Goal: Task Accomplishment & Management: Complete application form

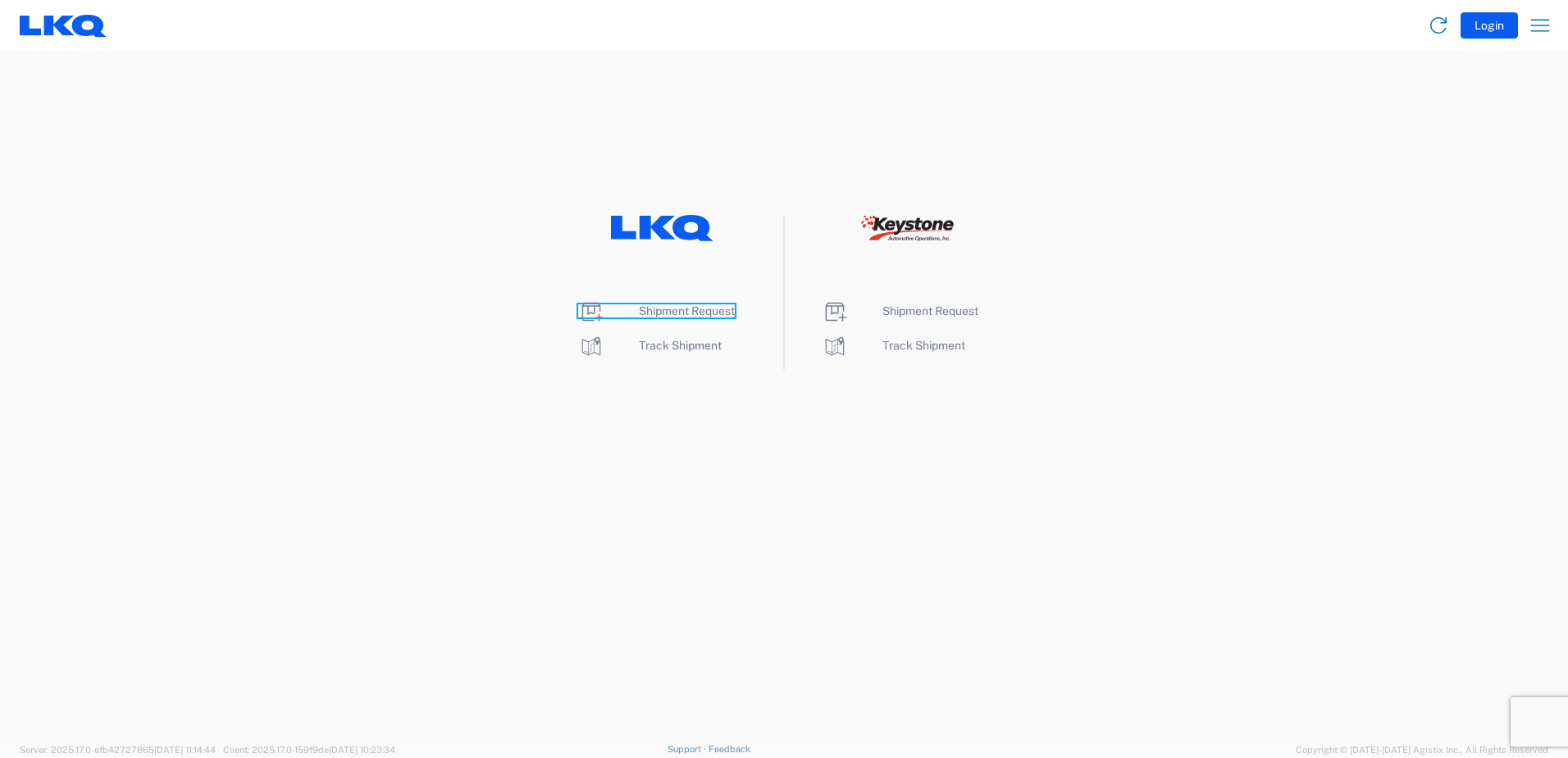
click at [678, 313] on span "Shipment Request" at bounding box center [687, 311] width 96 height 13
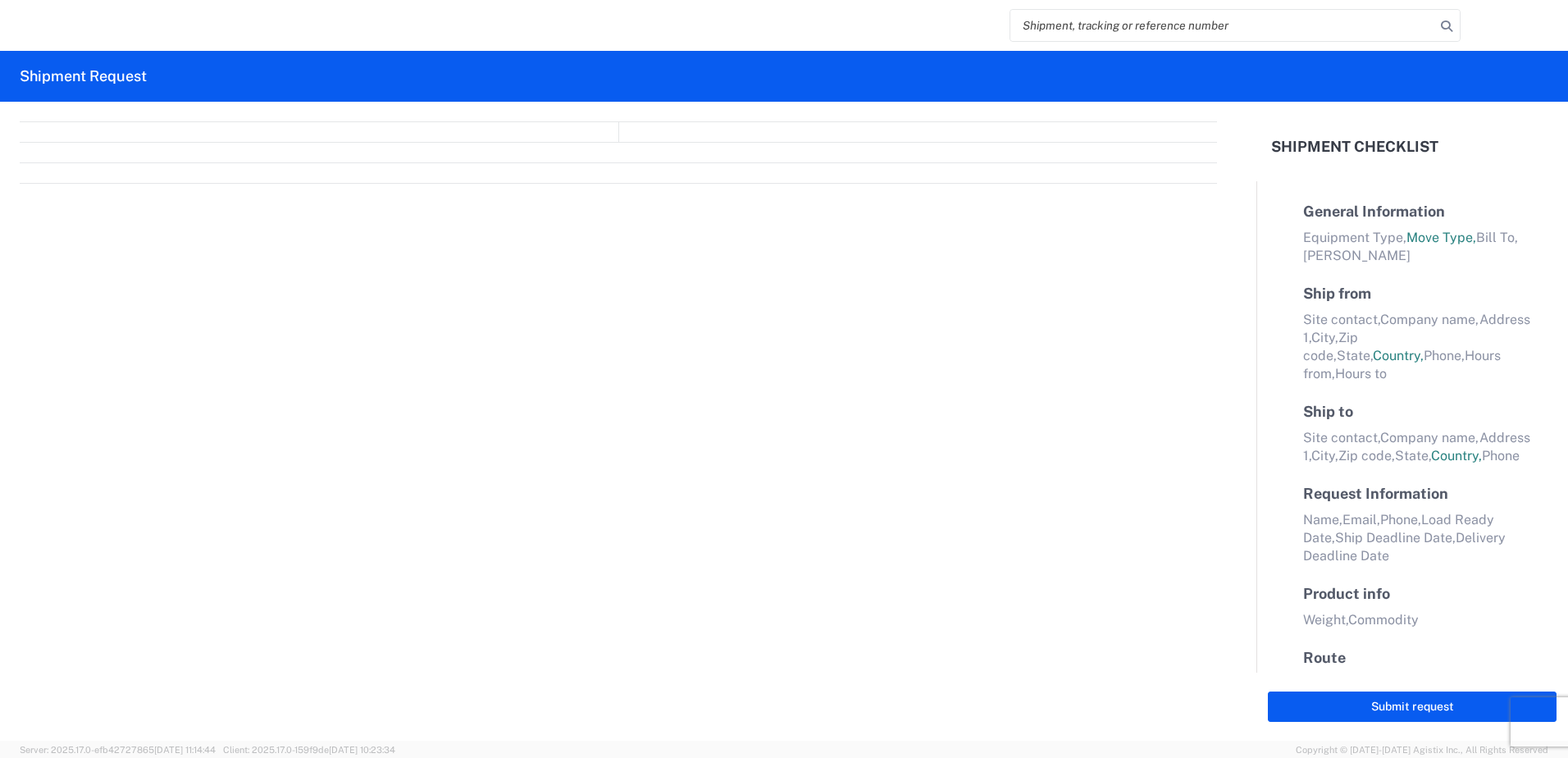
select select "FULL"
select select "LBS"
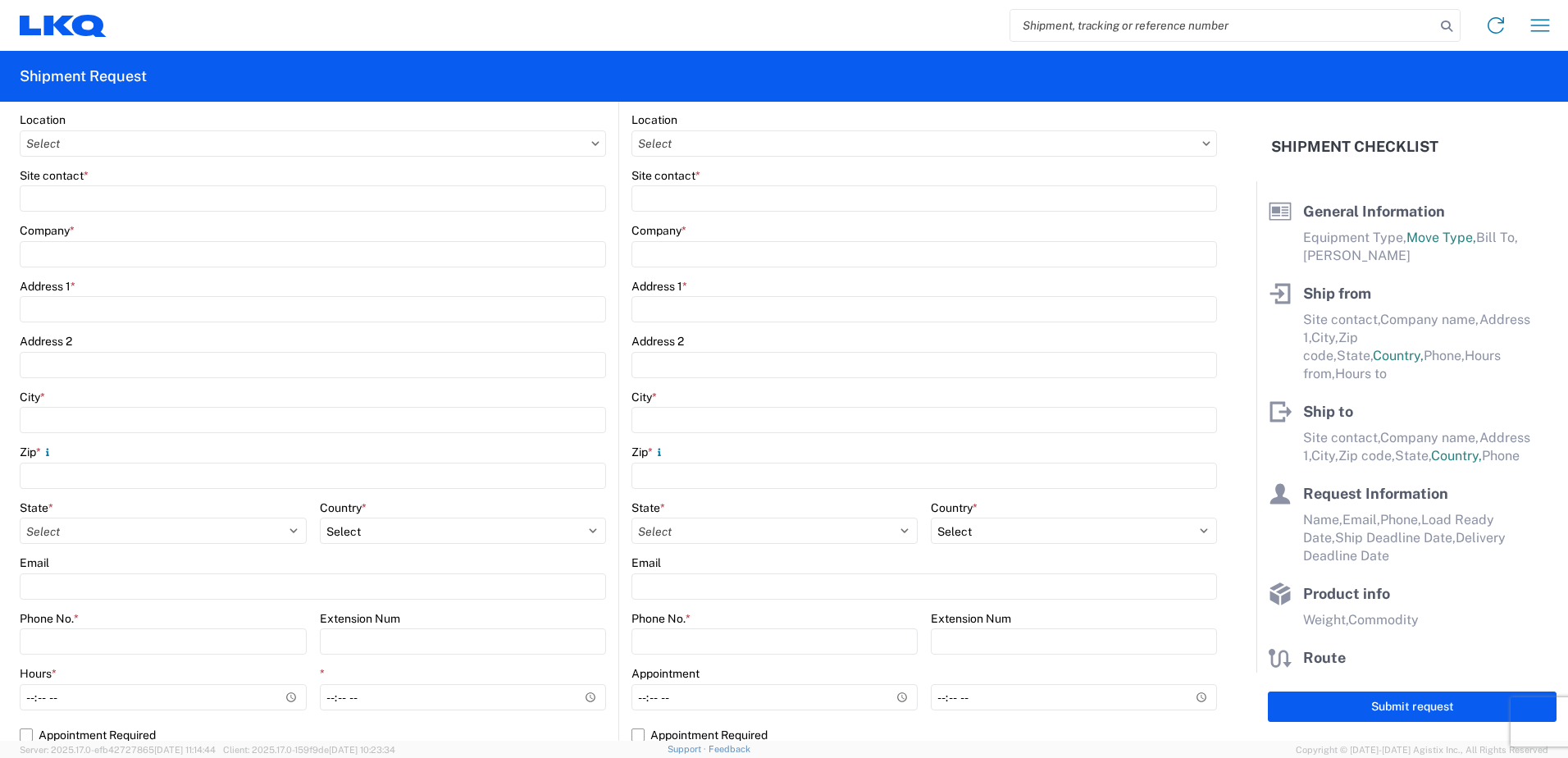
scroll to position [246, 0]
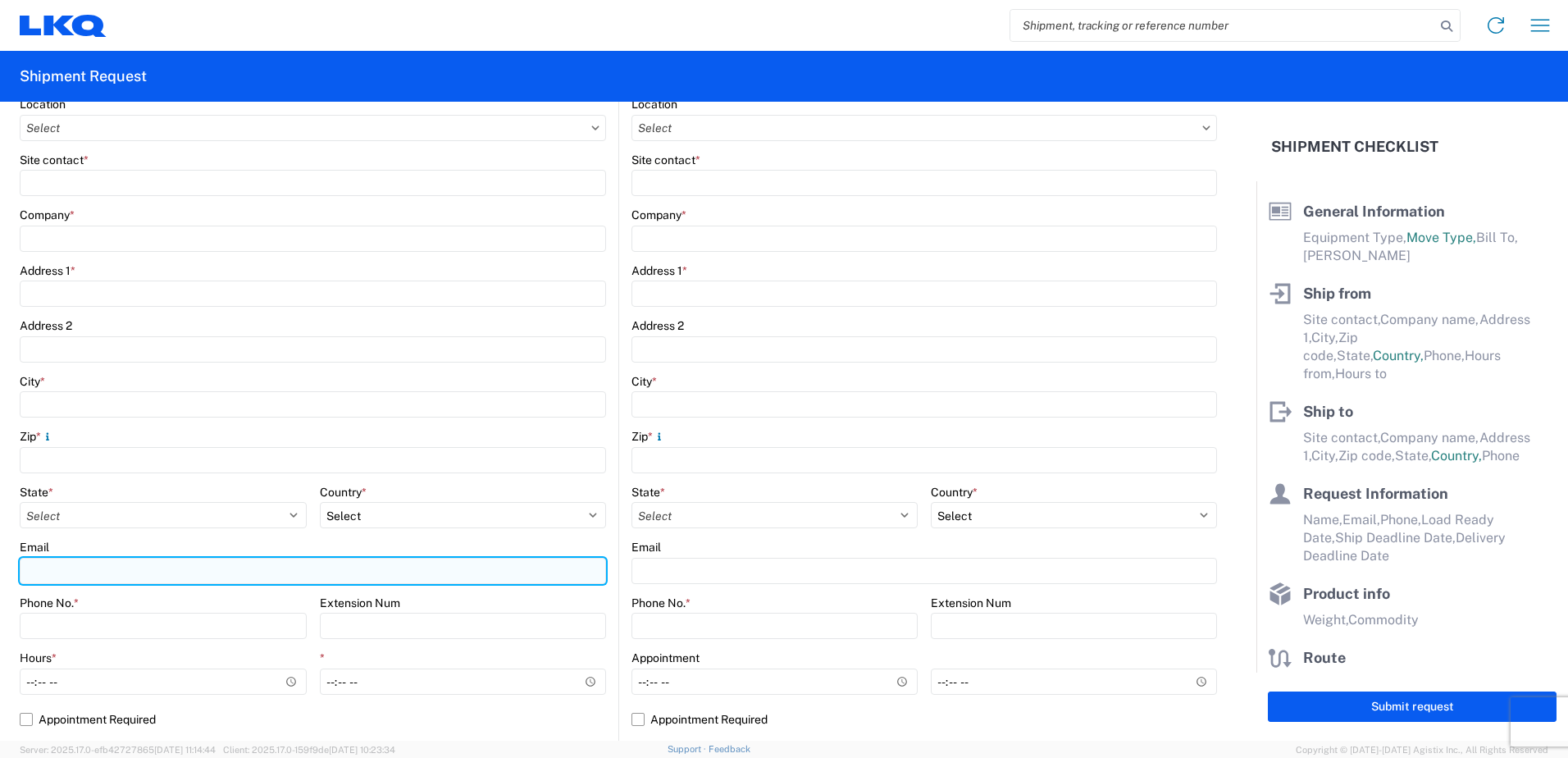
click at [116, 569] on input "Email" at bounding box center [313, 572] width 586 height 27
type input "[EMAIL_ADDRESS][DOMAIN_NAME]"
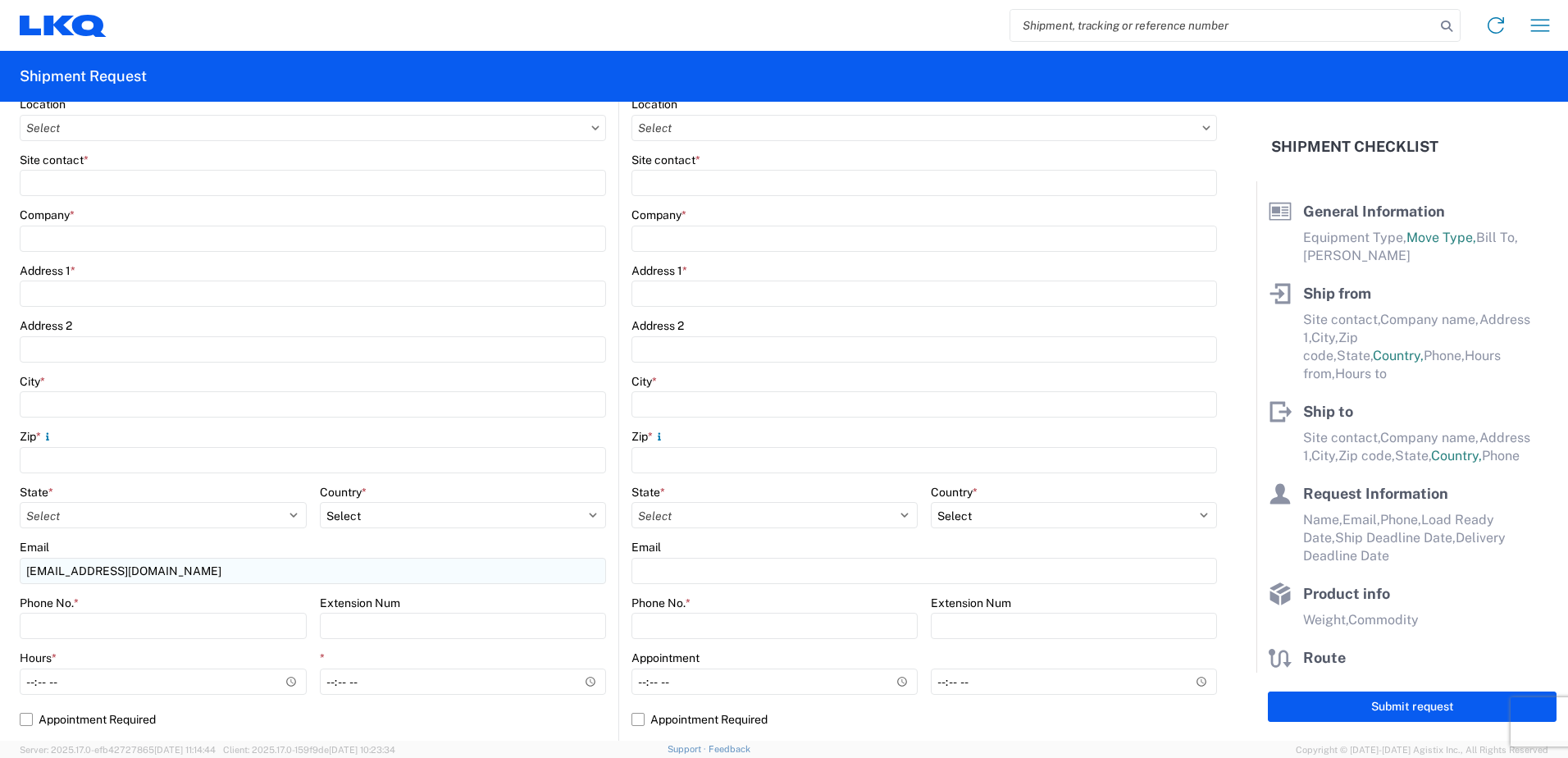
type input "3238 - Huntington IDC"
type input "3238-3015-50180-0000 - 3238 Freight In - Wheel Cores"
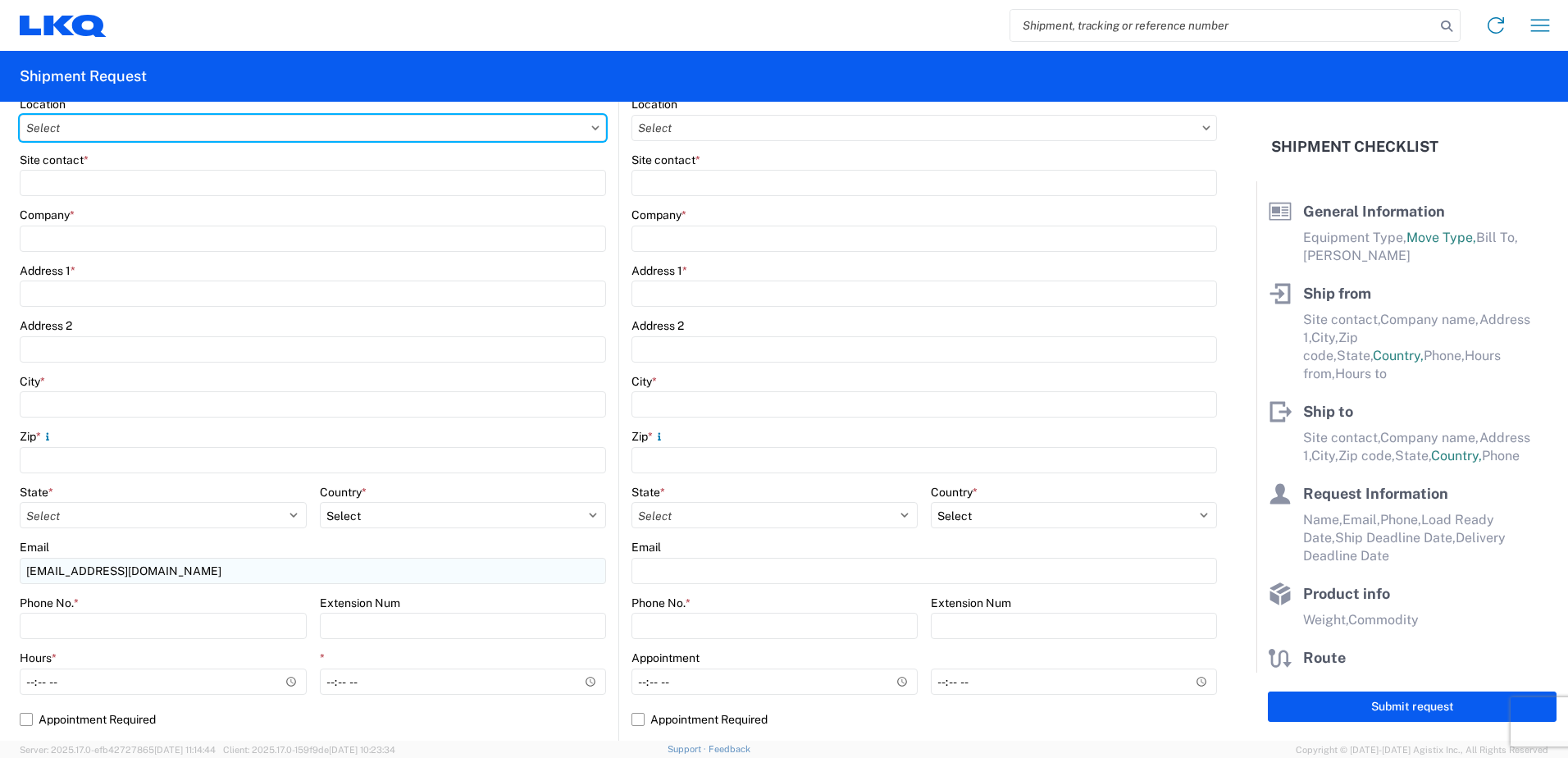
type input "3221 - Bethlehem PA Wheel Plant"
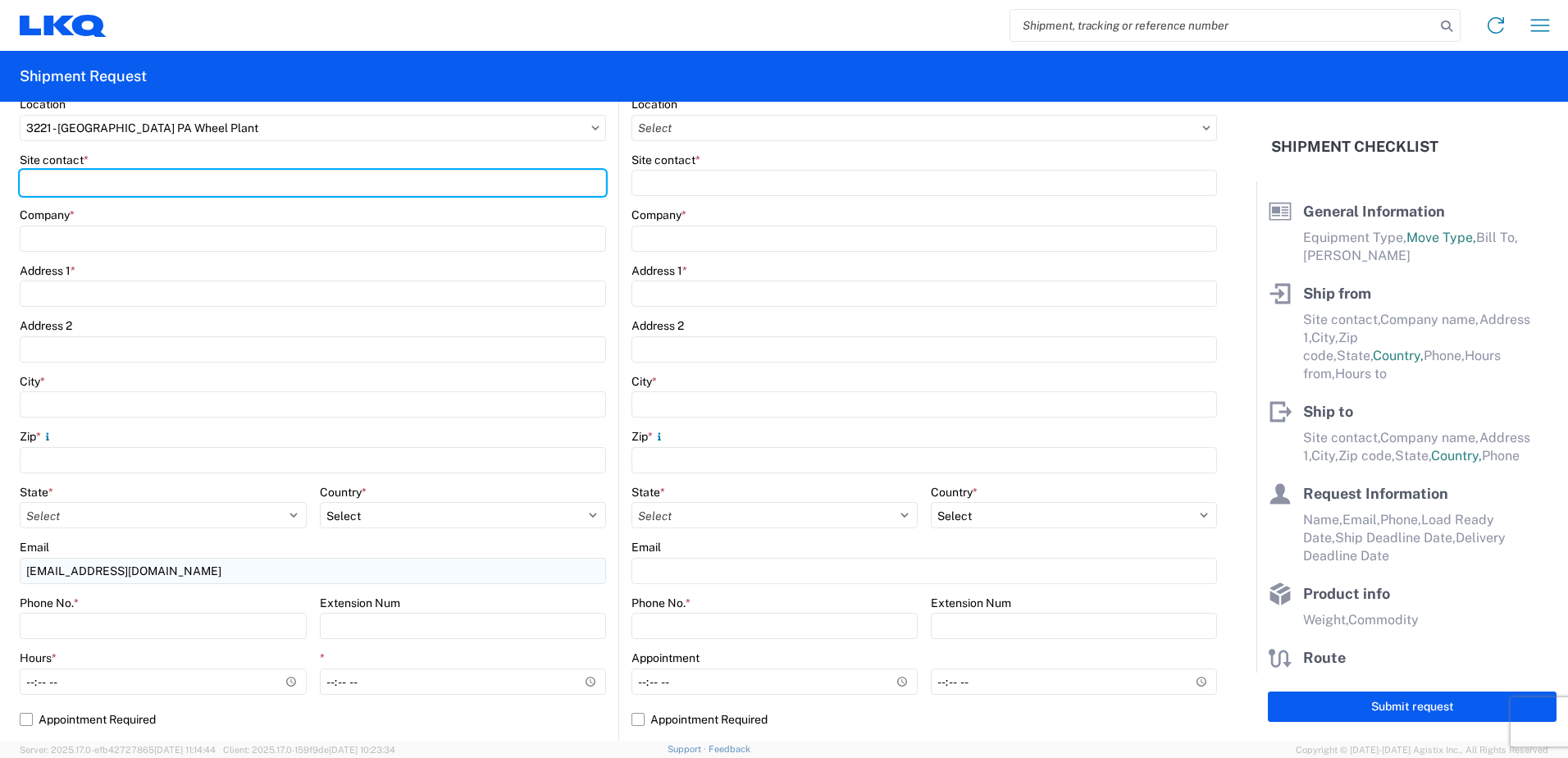
type input "BOB RECCEK"
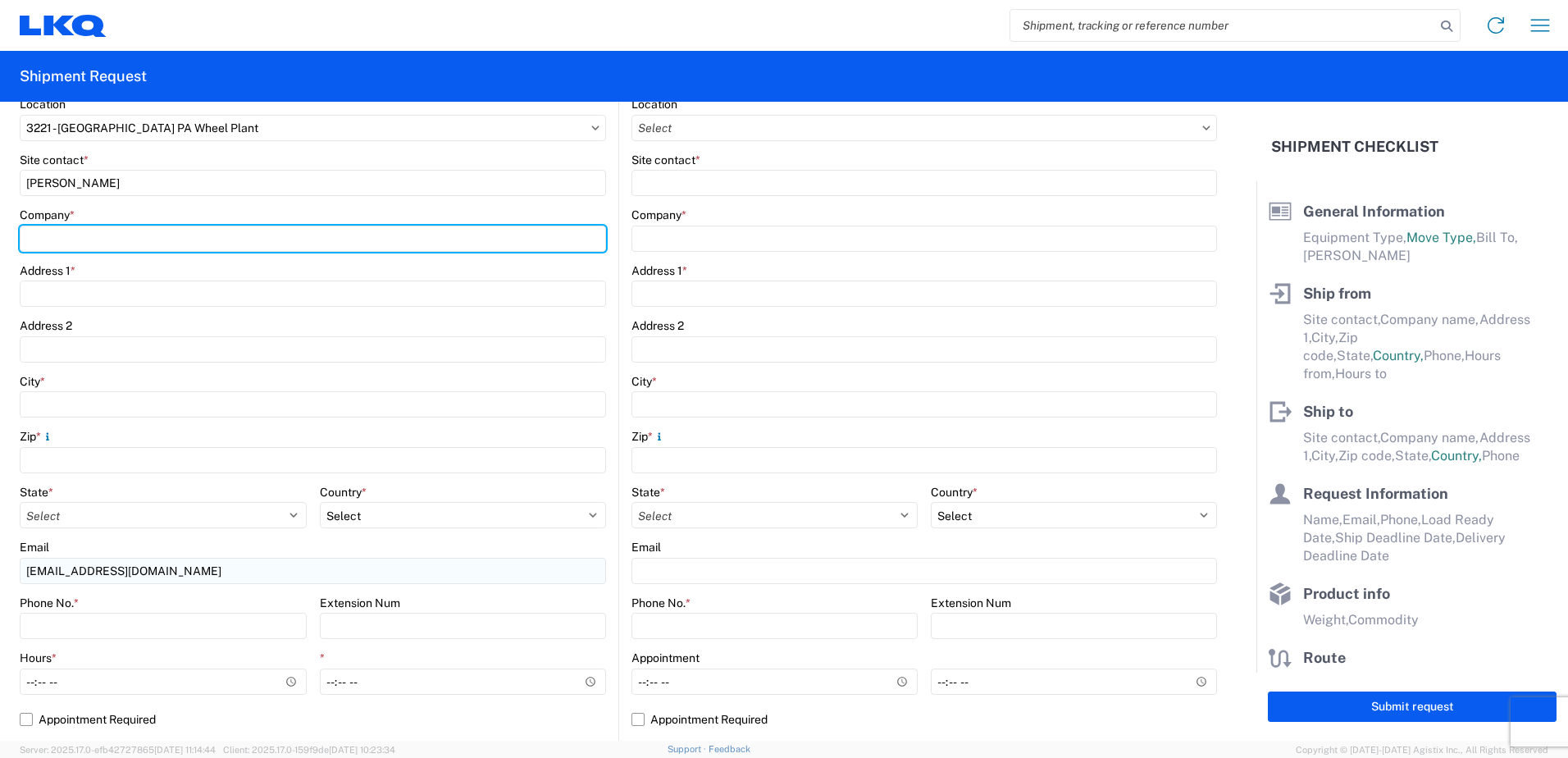
type input "LKQ Corporation"
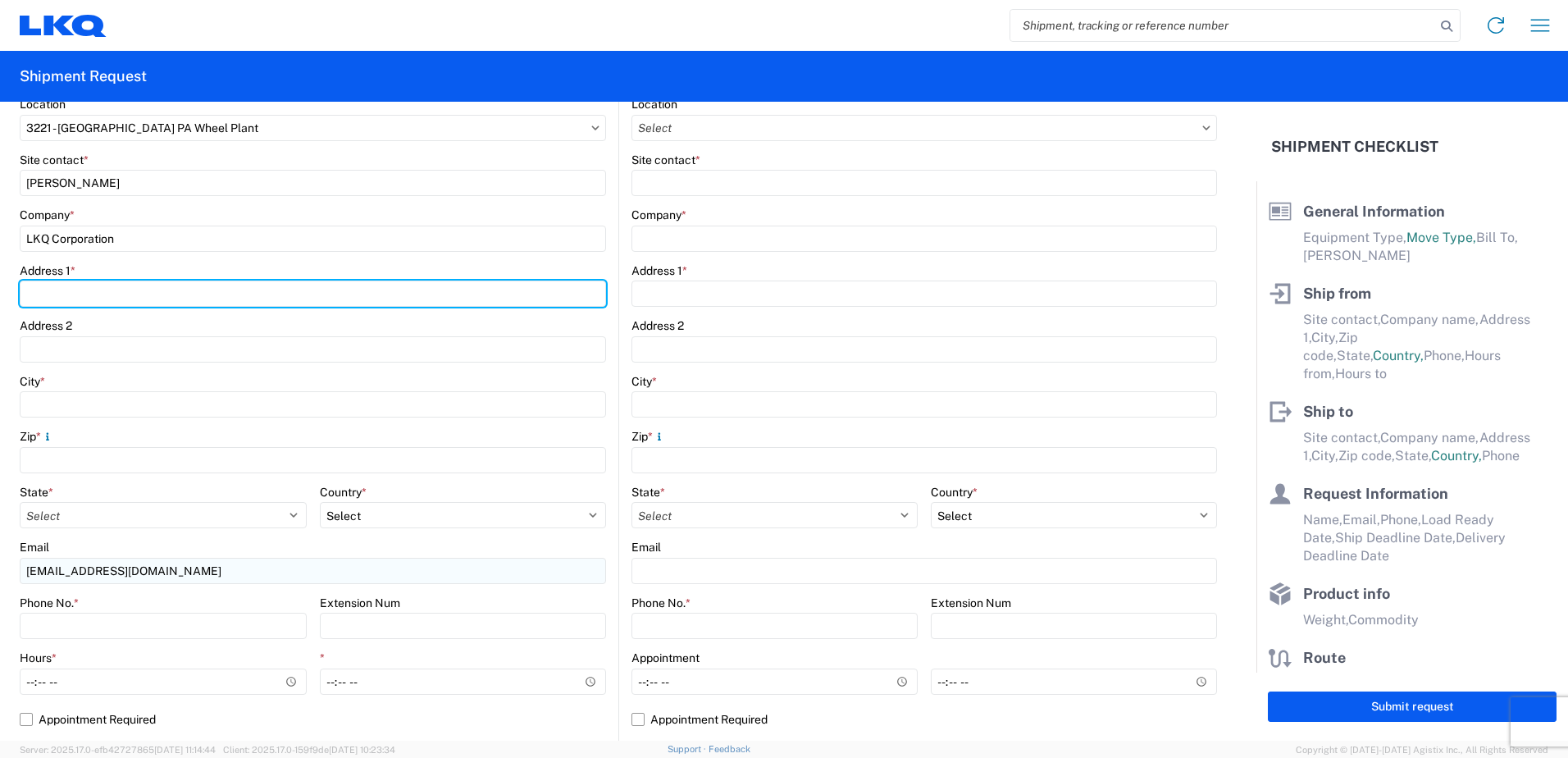
type input "3658 Route 378"
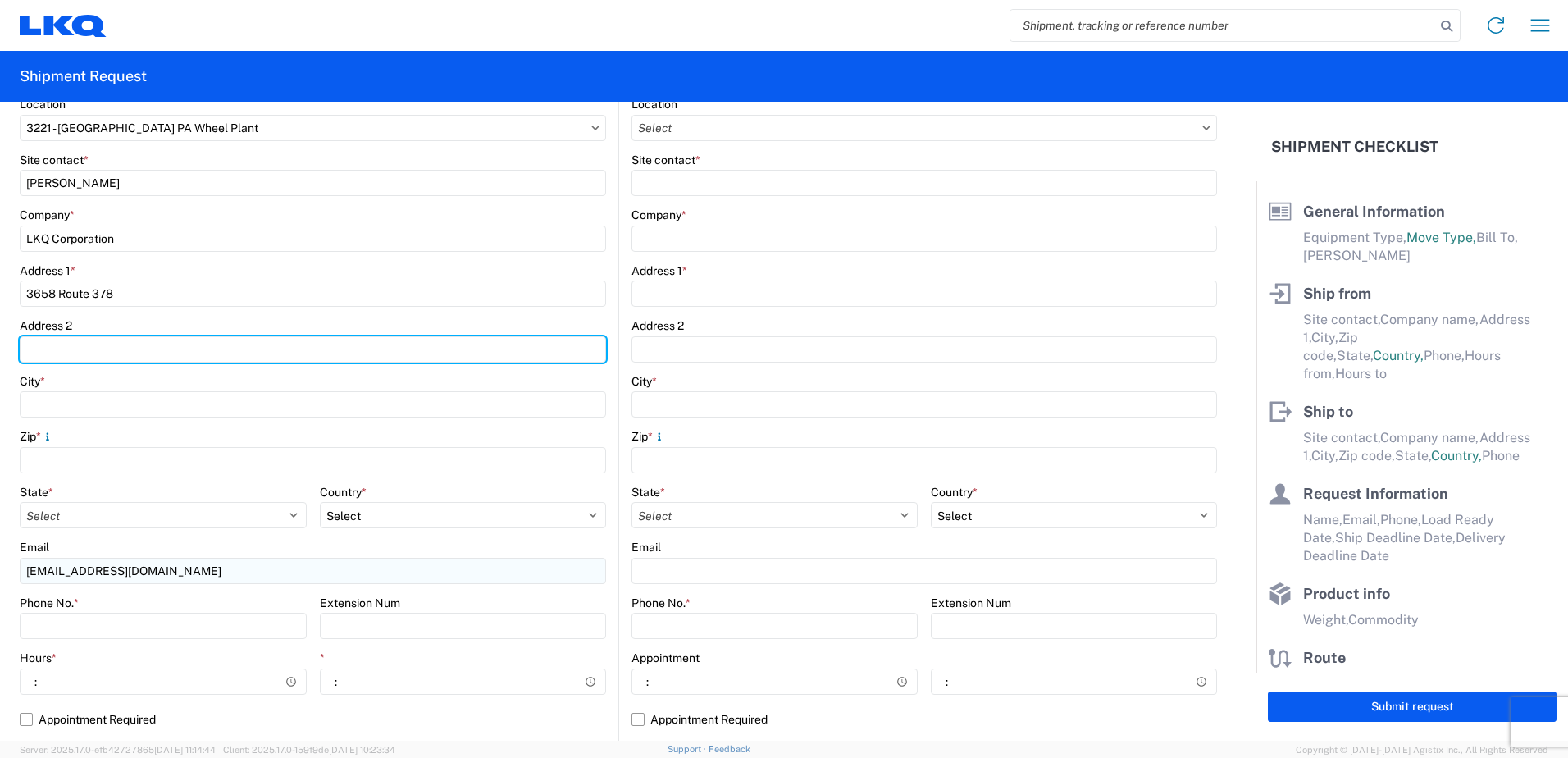
type input "PO Box 3658"
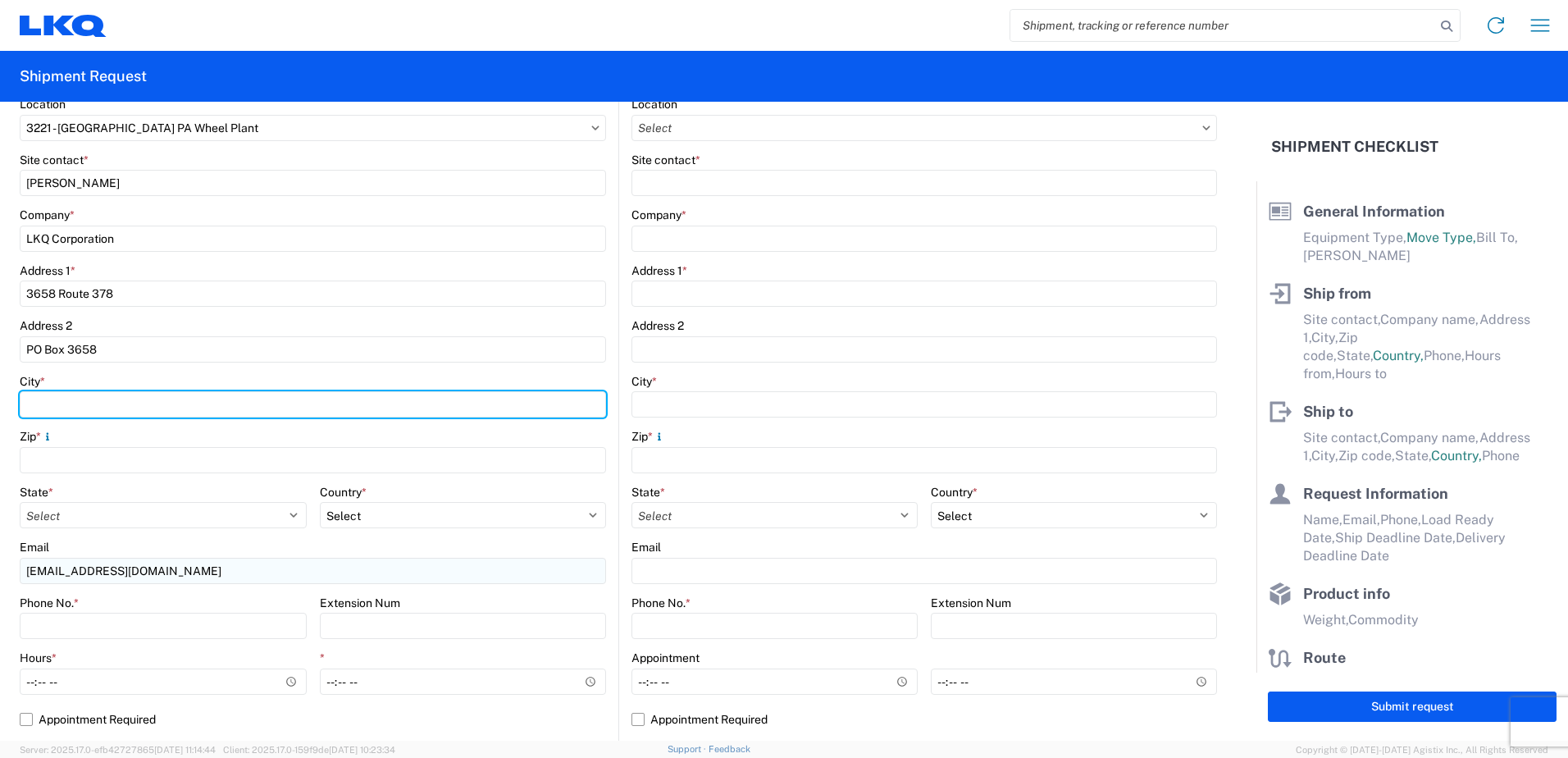
type input "Bethlehem"
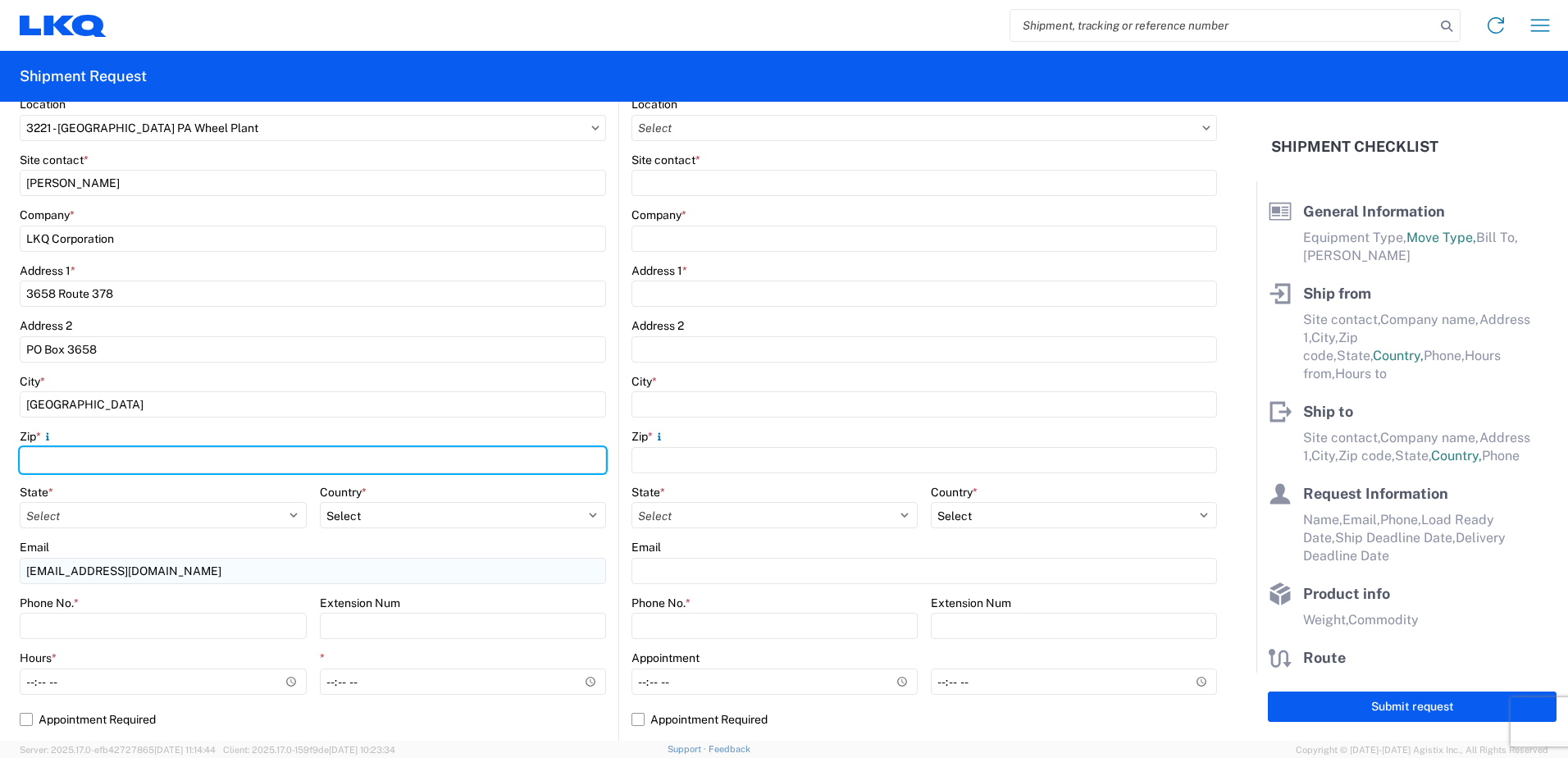
type input "18015"
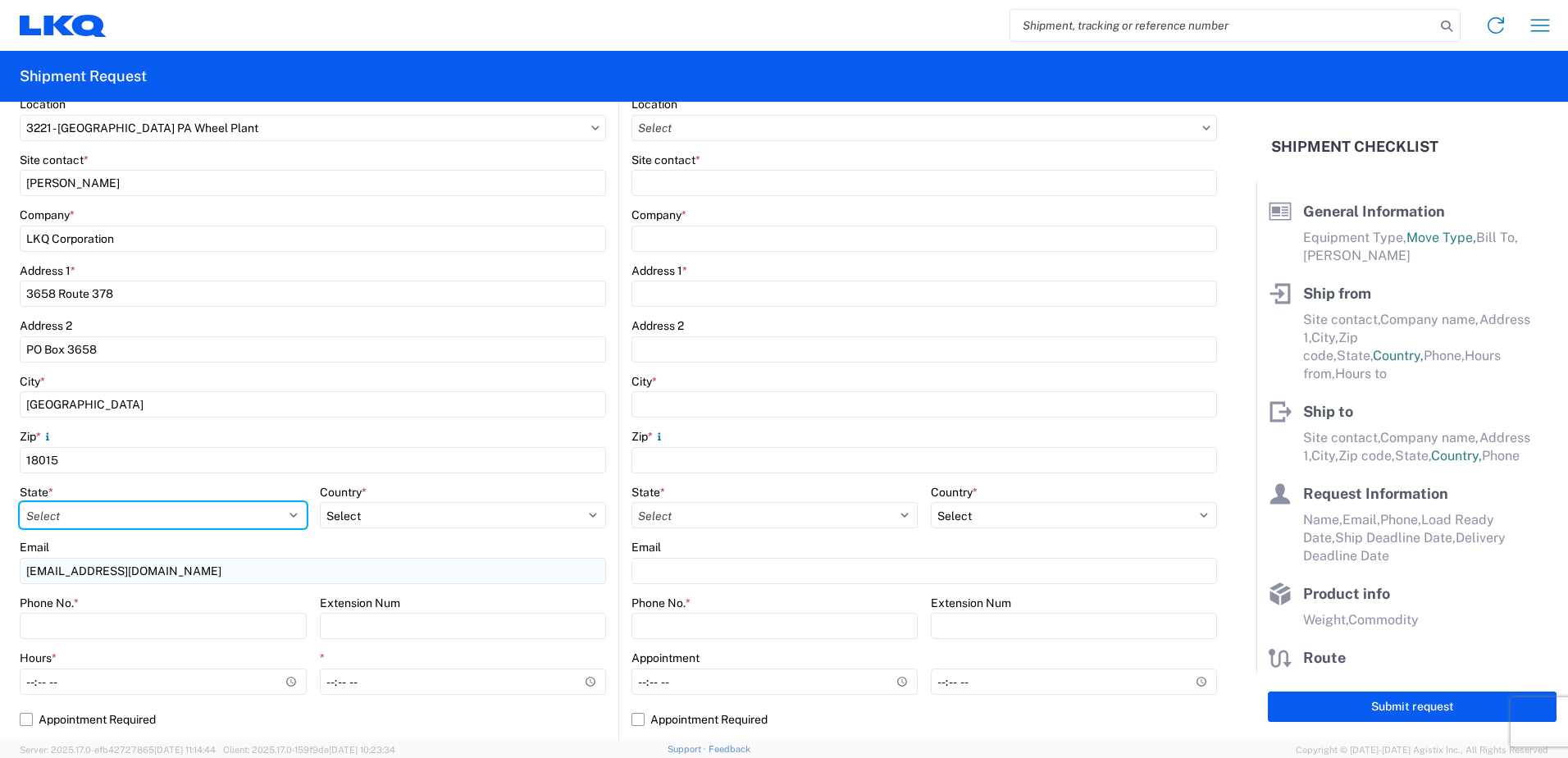
select select "PA"
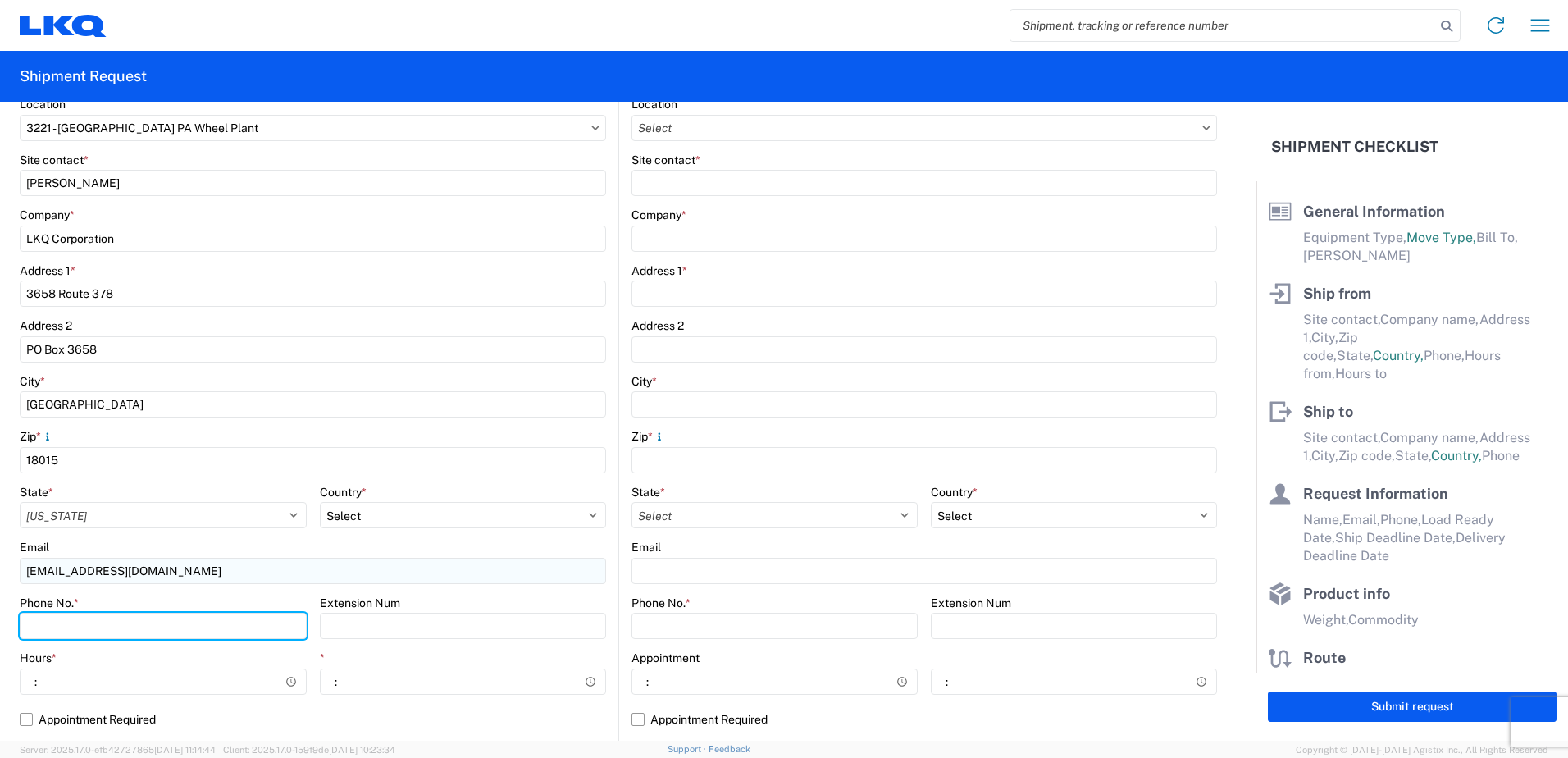
type input "6108655553"
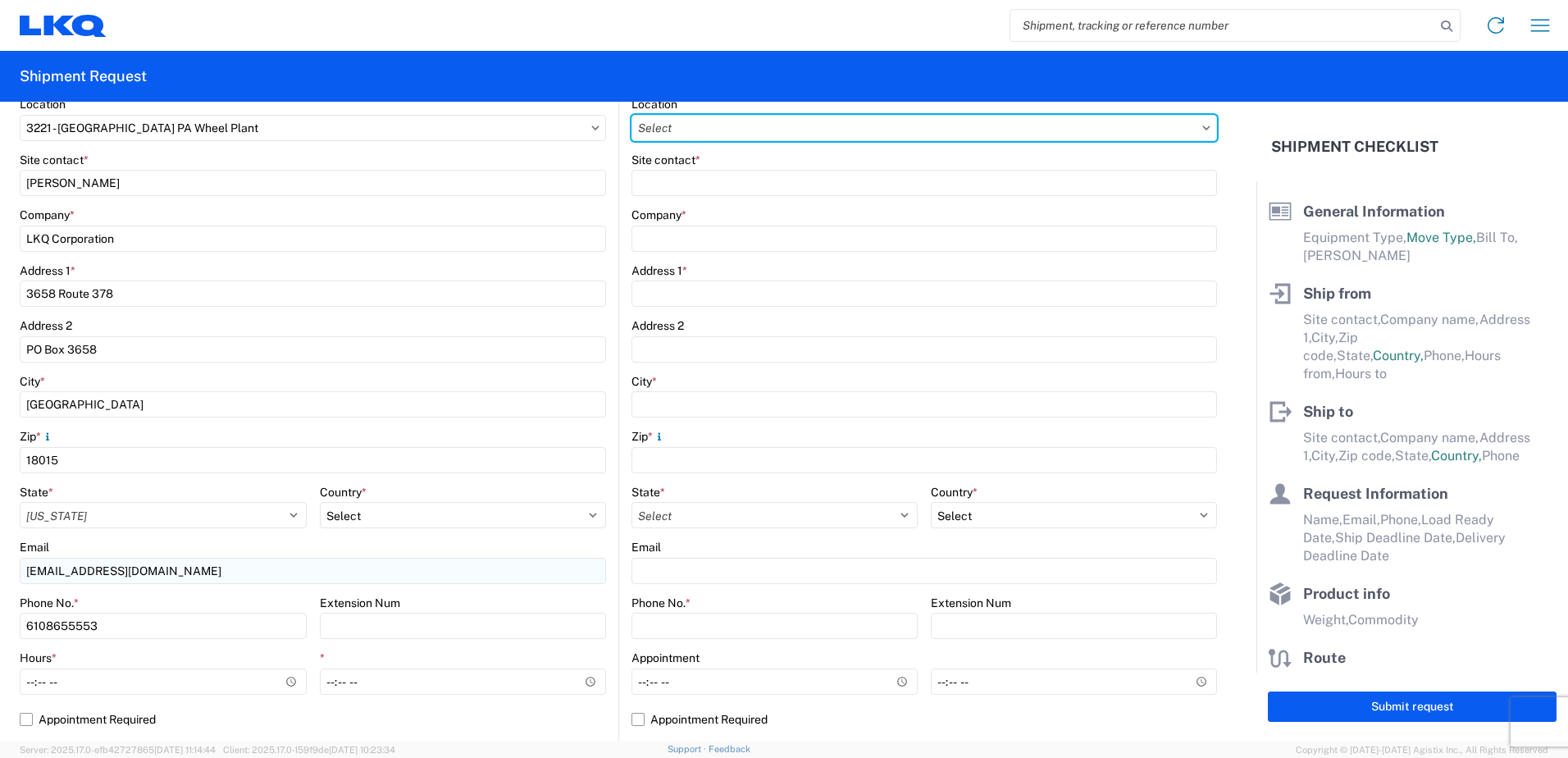
type input "3238 - Huntington IDC"
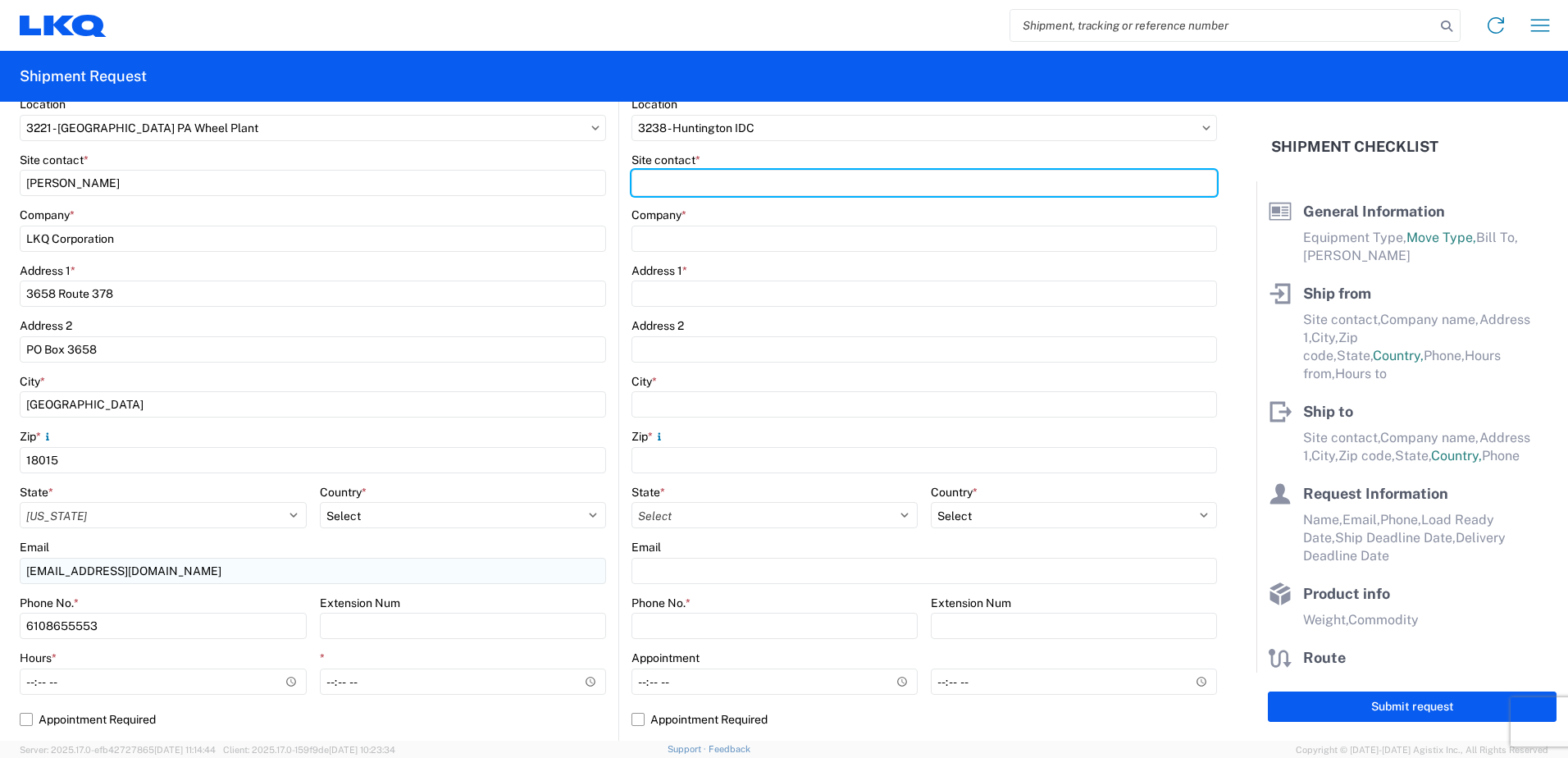
type input "BRADY BENSON"
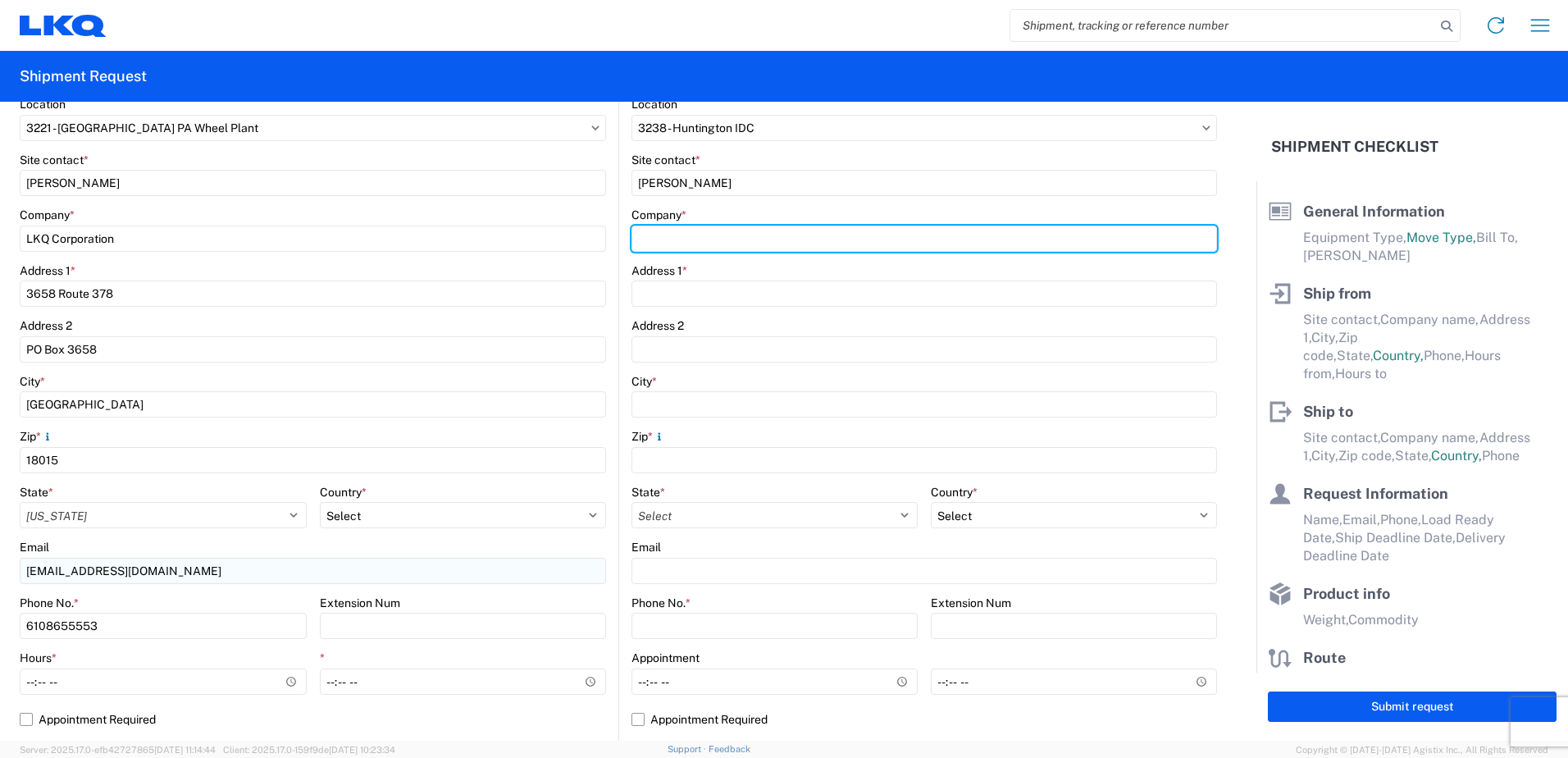
type input "LKQ Corporation"
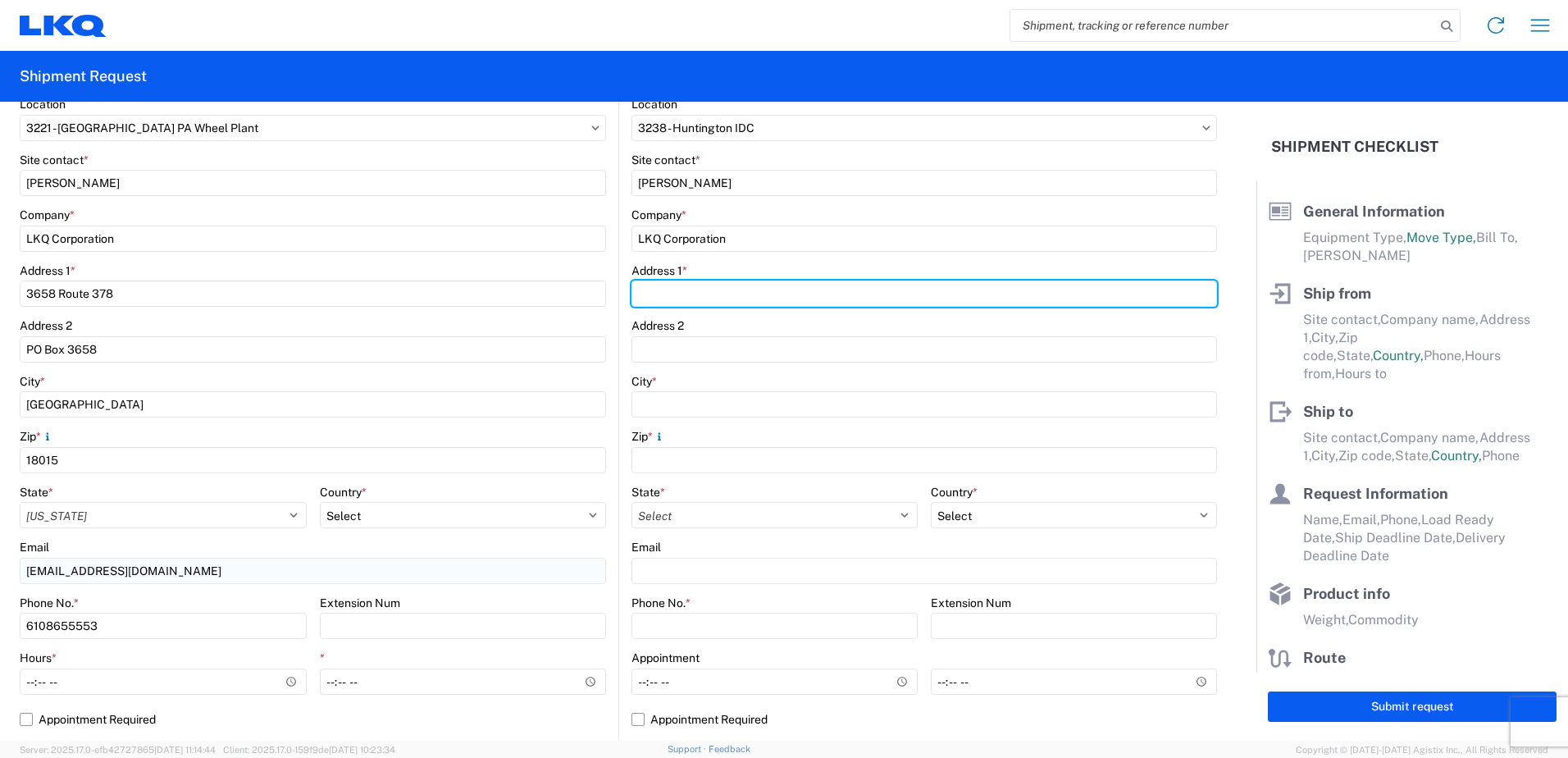
type input "1870 Riverfork Drive W"
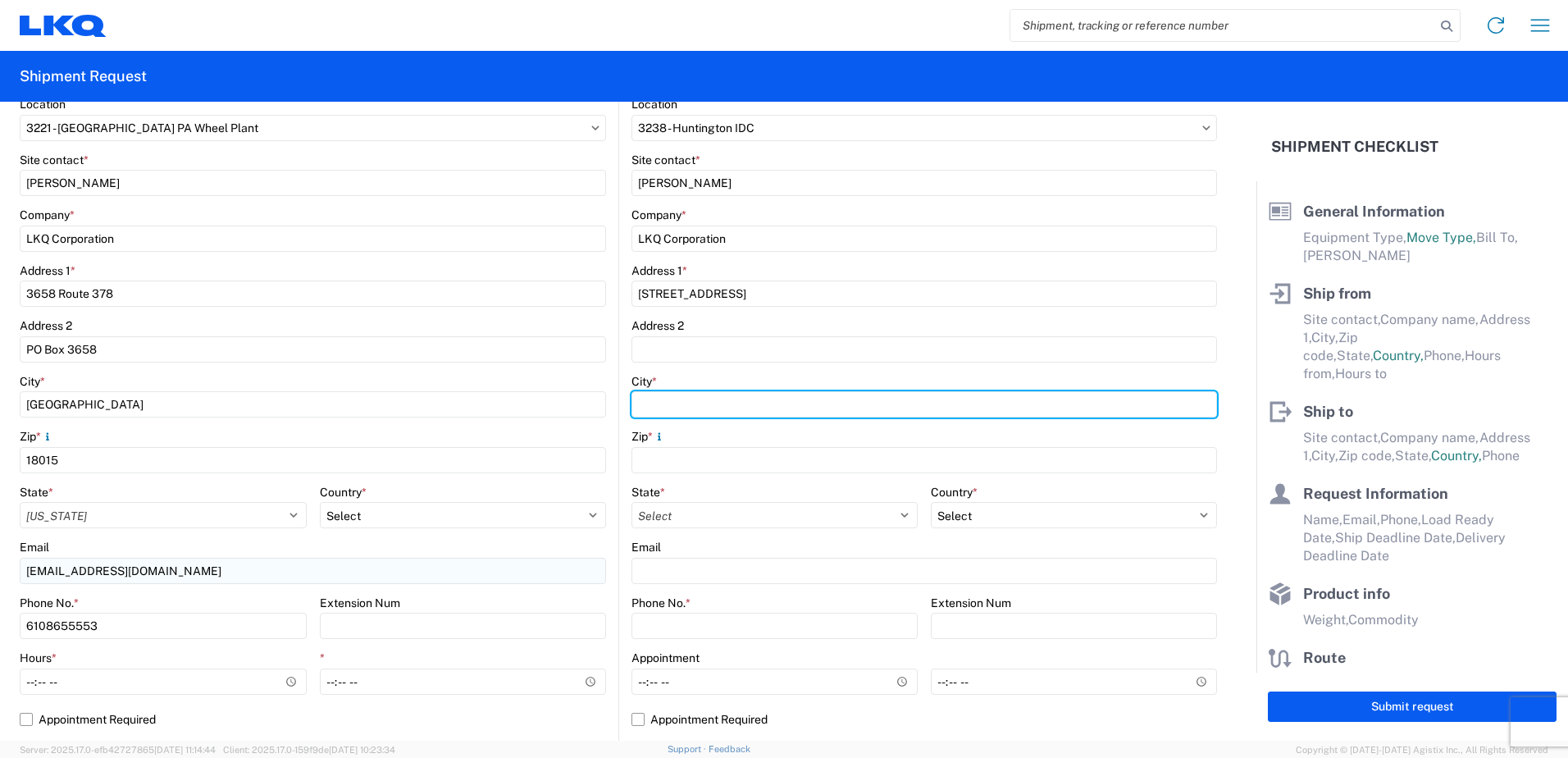
type input "Huntington"
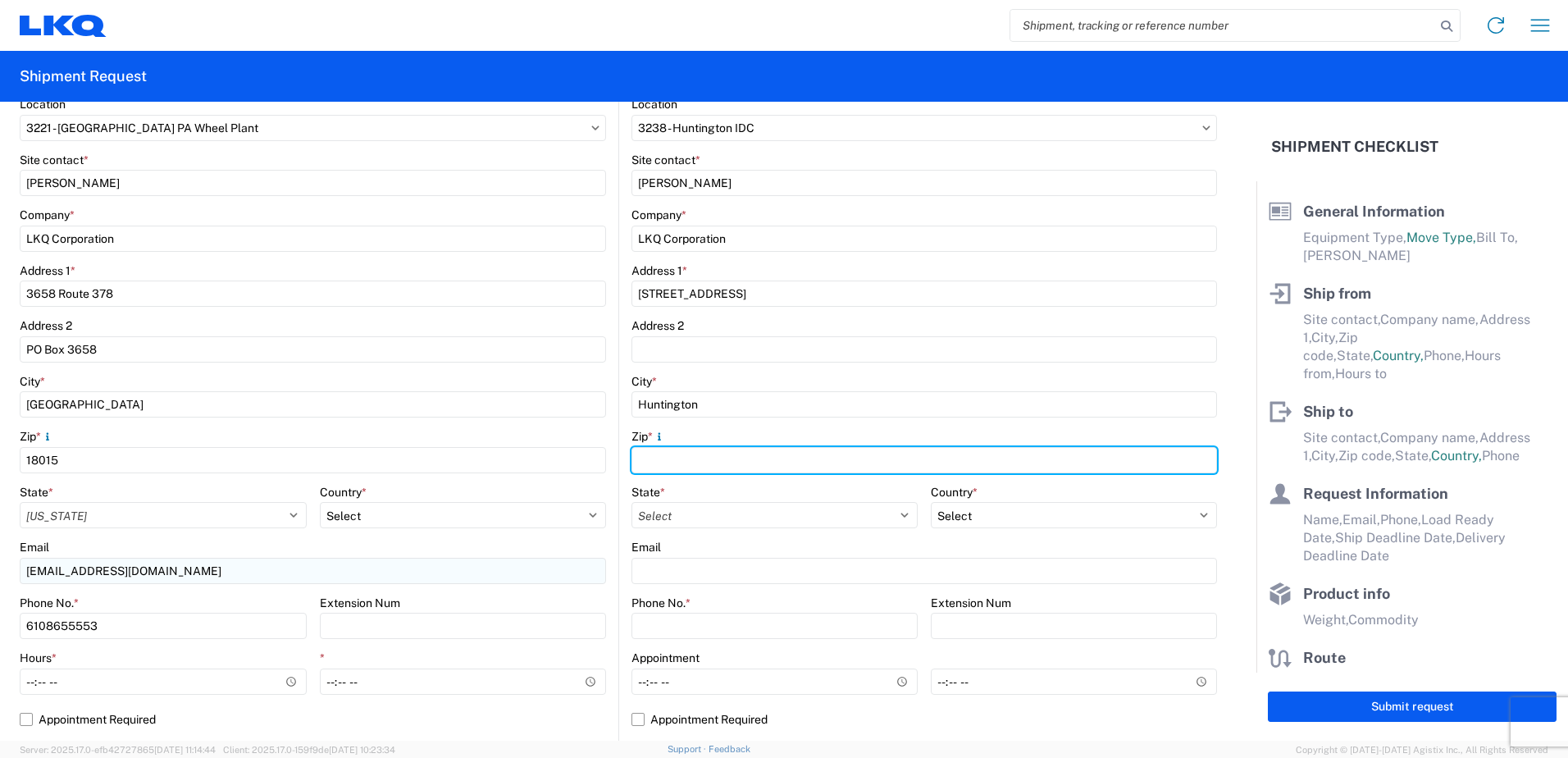
type input "46750"
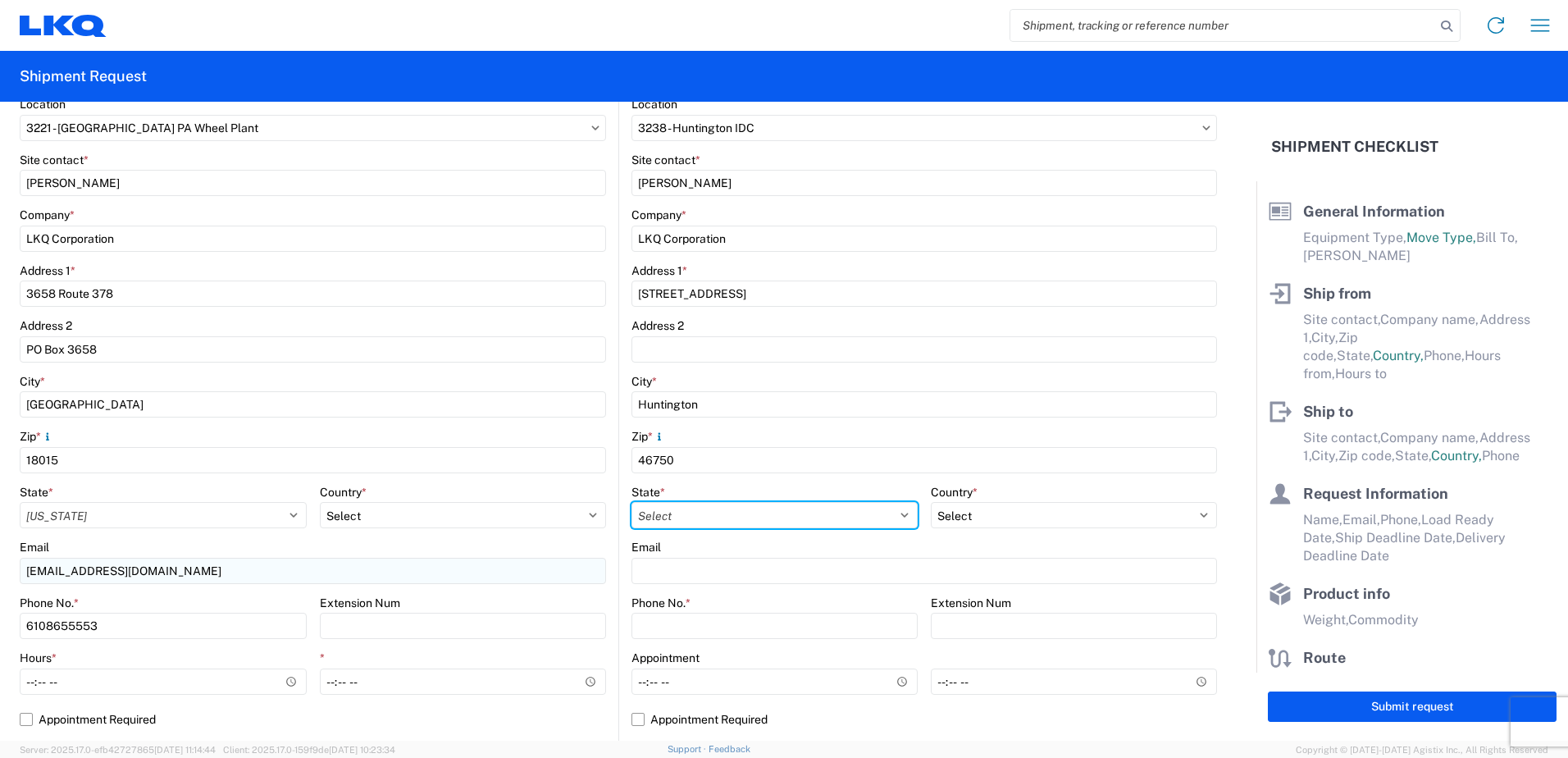
select select "IN"
type input "BOB RECCEK"
type input "boreccek@lkqcorp.com"
type input "6108655553"
type input "25000"
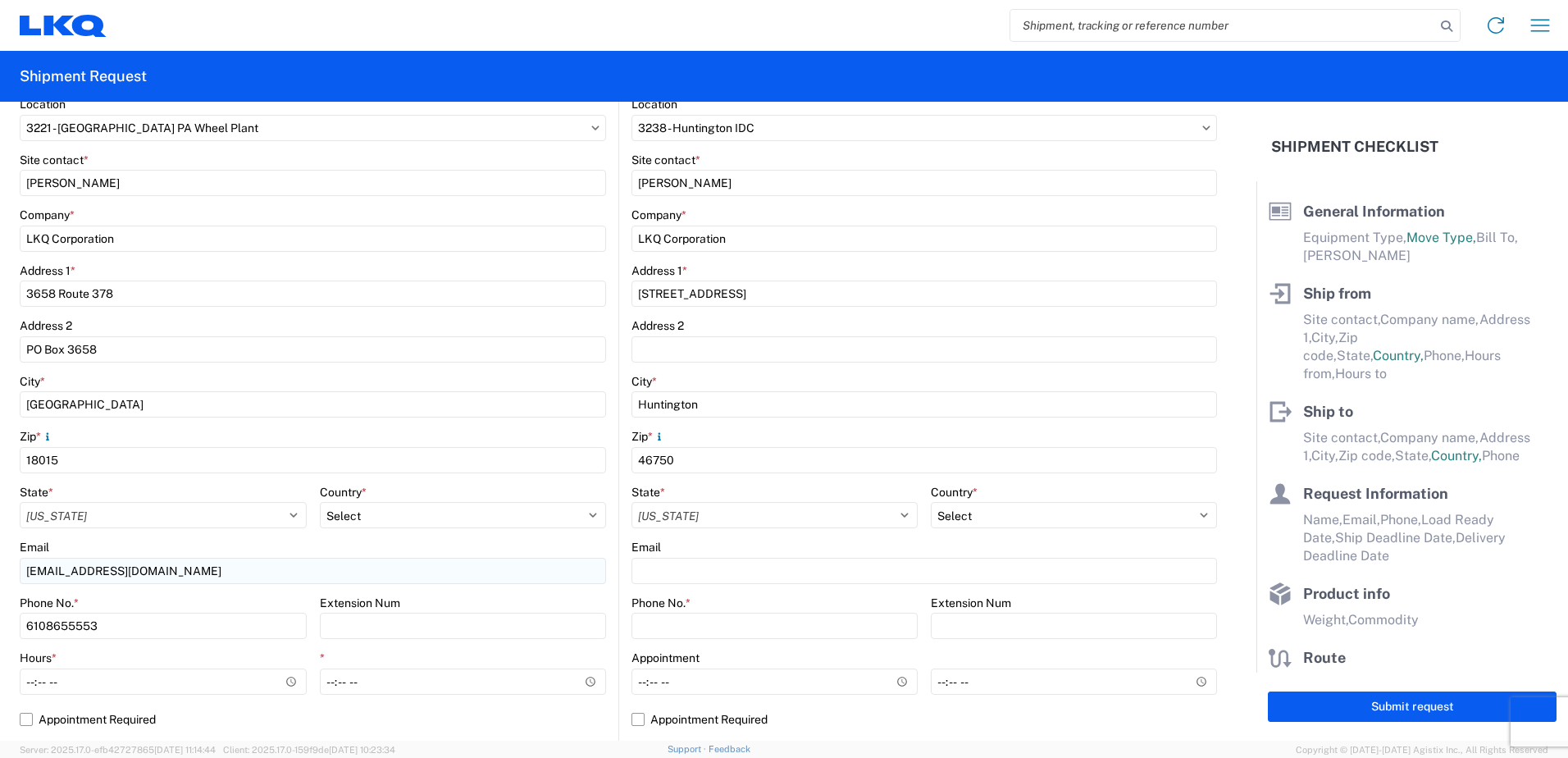
type input "Wheels - Stacked & Palletized"
type input "23"
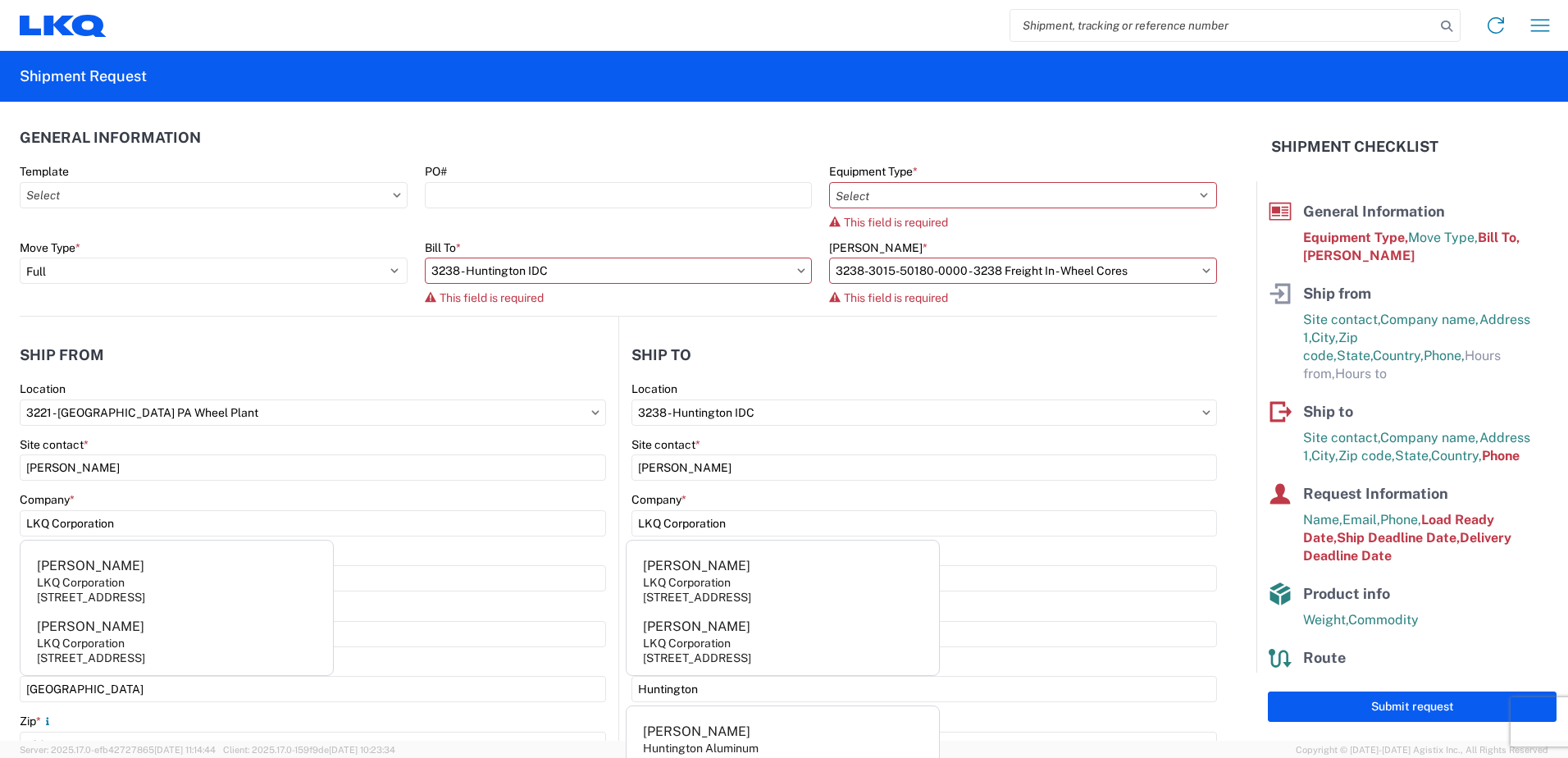
scroll to position [0, 0]
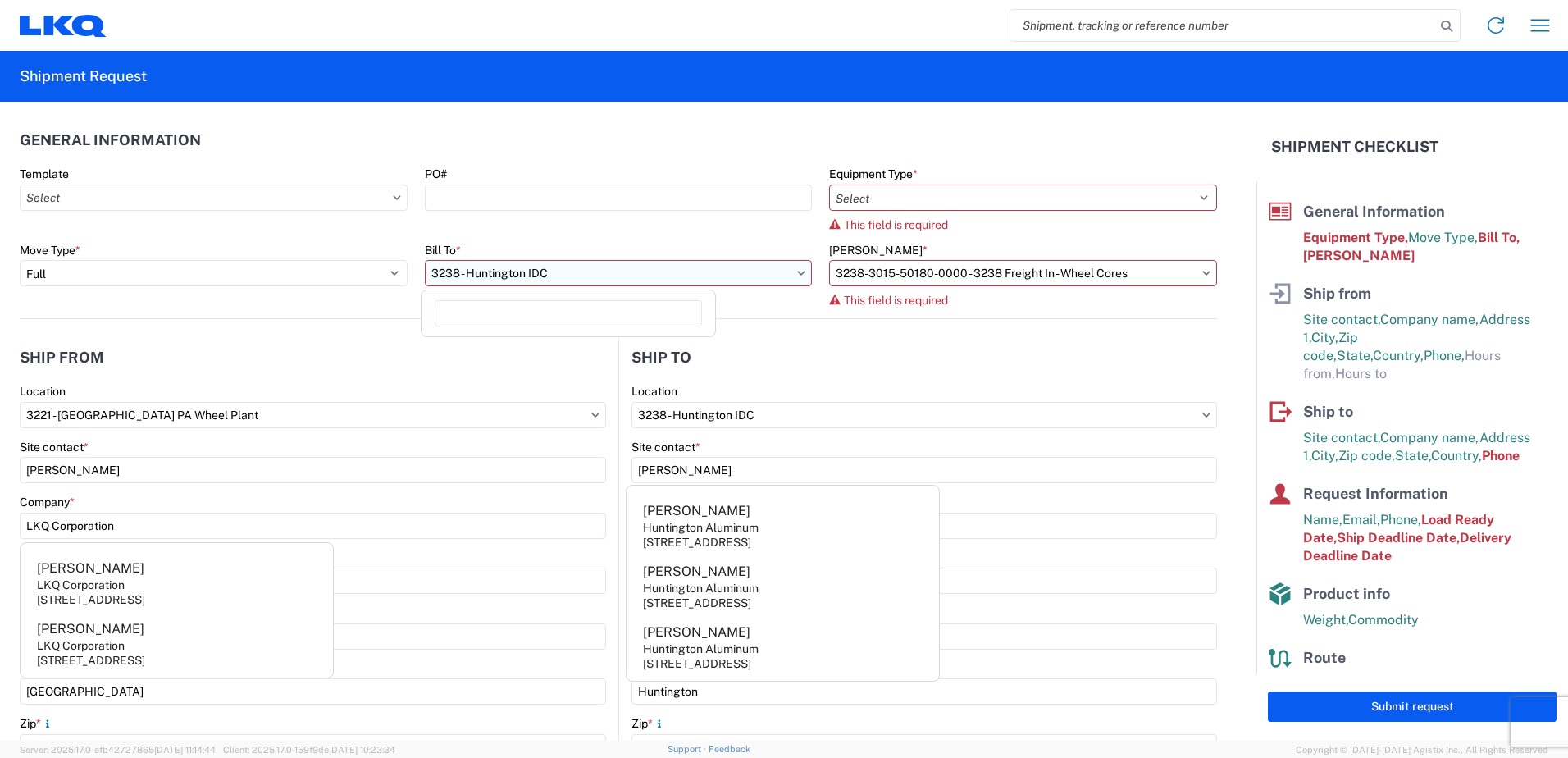
click at [788, 277] on input "3238 - Huntington IDC" at bounding box center [618, 273] width 388 height 27
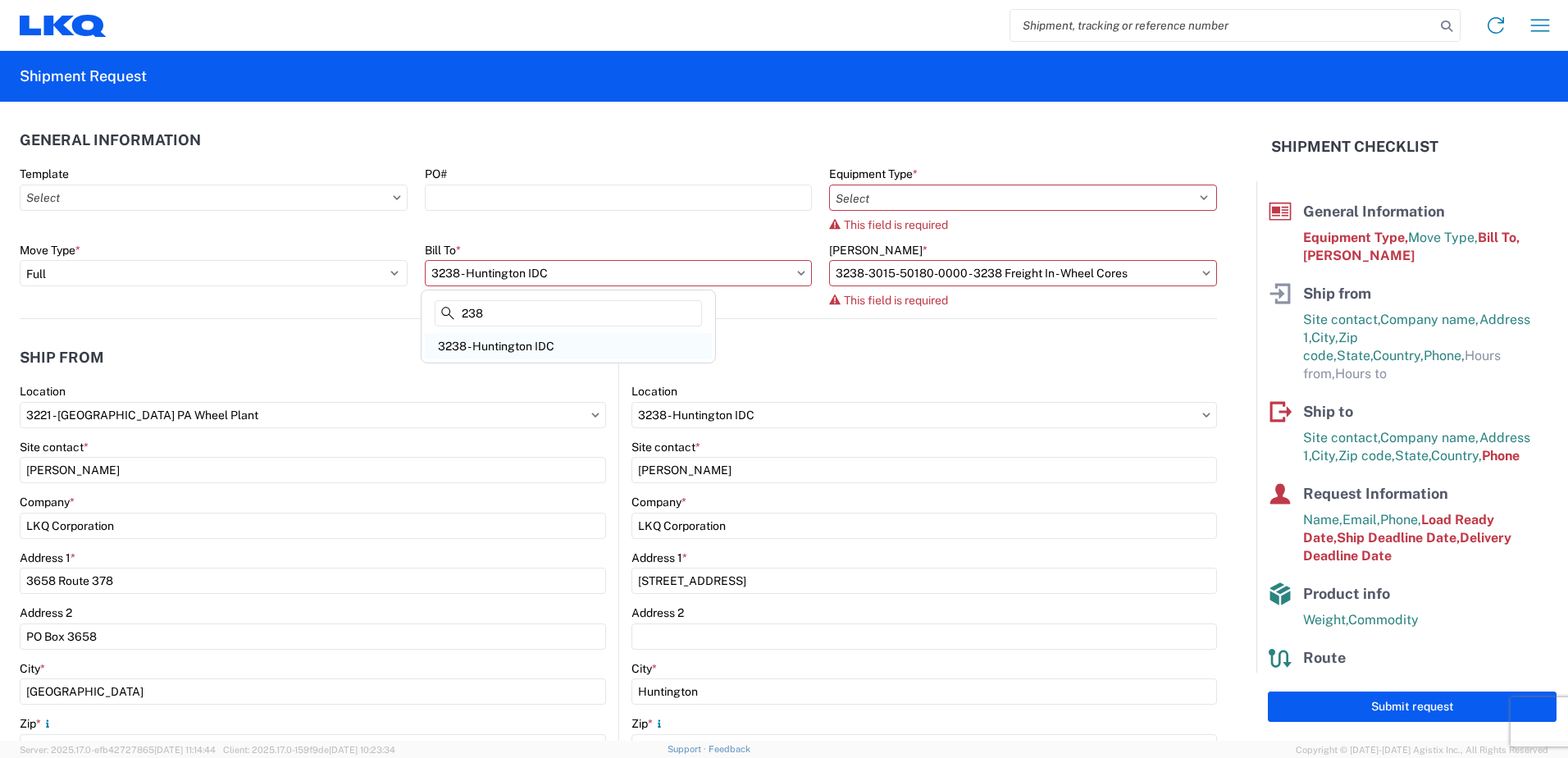
type input "238"
click at [524, 347] on div "3238 - Huntington IDC" at bounding box center [568, 346] width 287 height 27
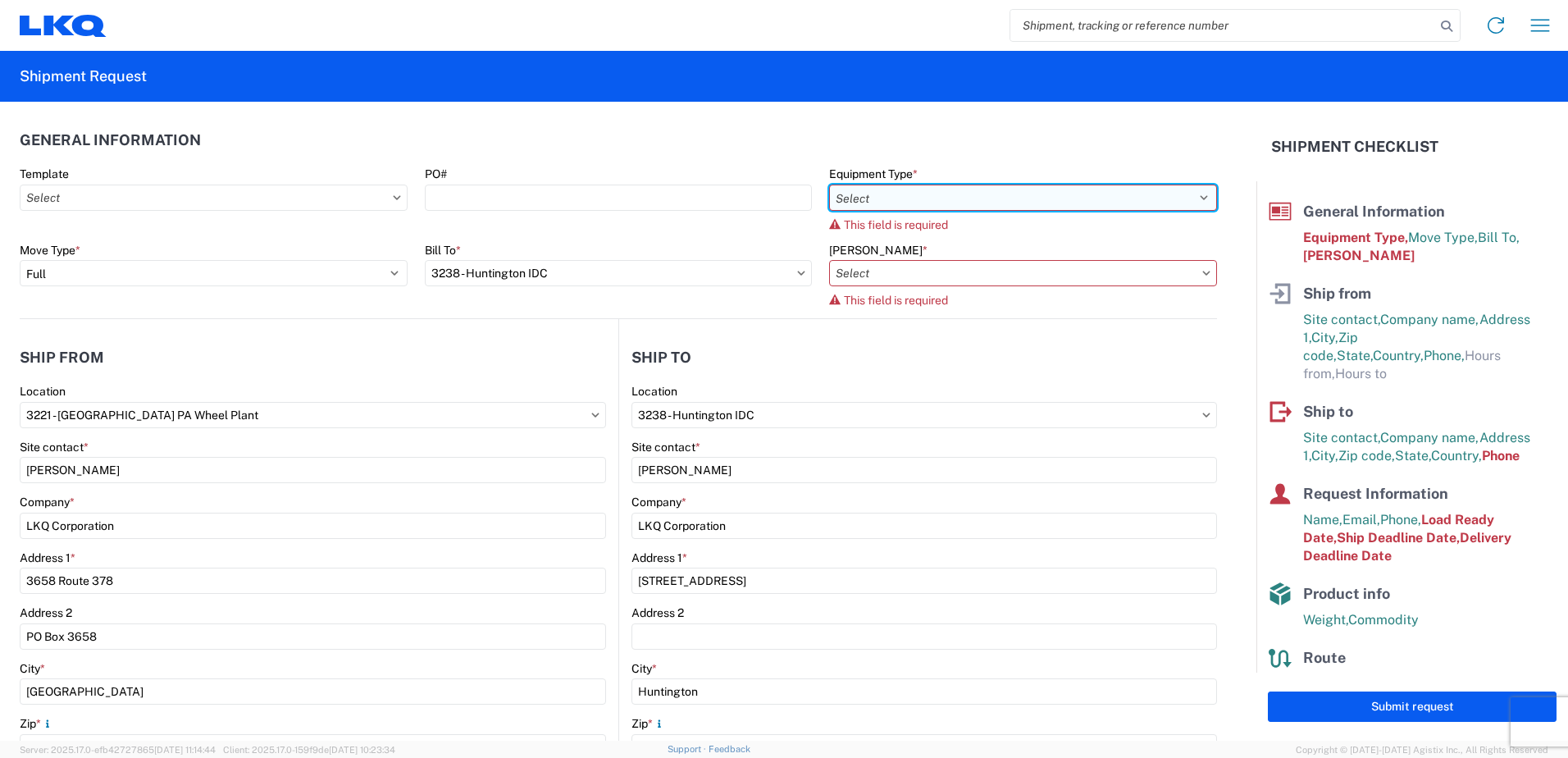
click at [1189, 196] on select "Select 53’ Dry Van Flatbed Dropdeck (van) Lowboy (flatbed) Rail" at bounding box center [1022, 198] width 388 height 27
select select "STDV"
click at [829, 185] on select "Select 53’ Dry Van Flatbed Dropdeck (van) Lowboy (flatbed) Rail" at bounding box center [1022, 198] width 388 height 27
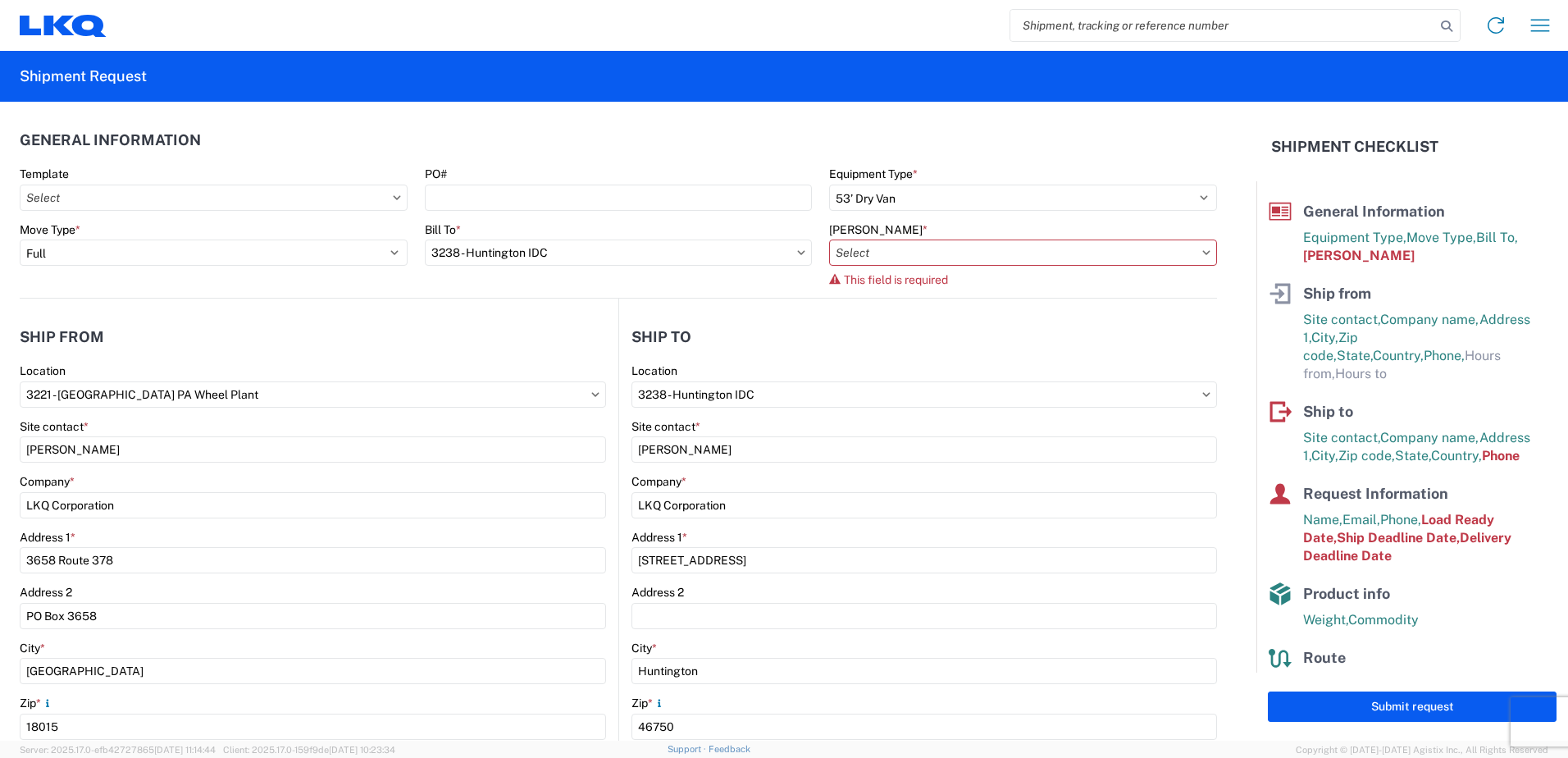
click at [1203, 252] on icon at bounding box center [1207, 252] width 7 height 4
click at [1172, 254] on input "Bill Code *" at bounding box center [1022, 253] width 388 height 27
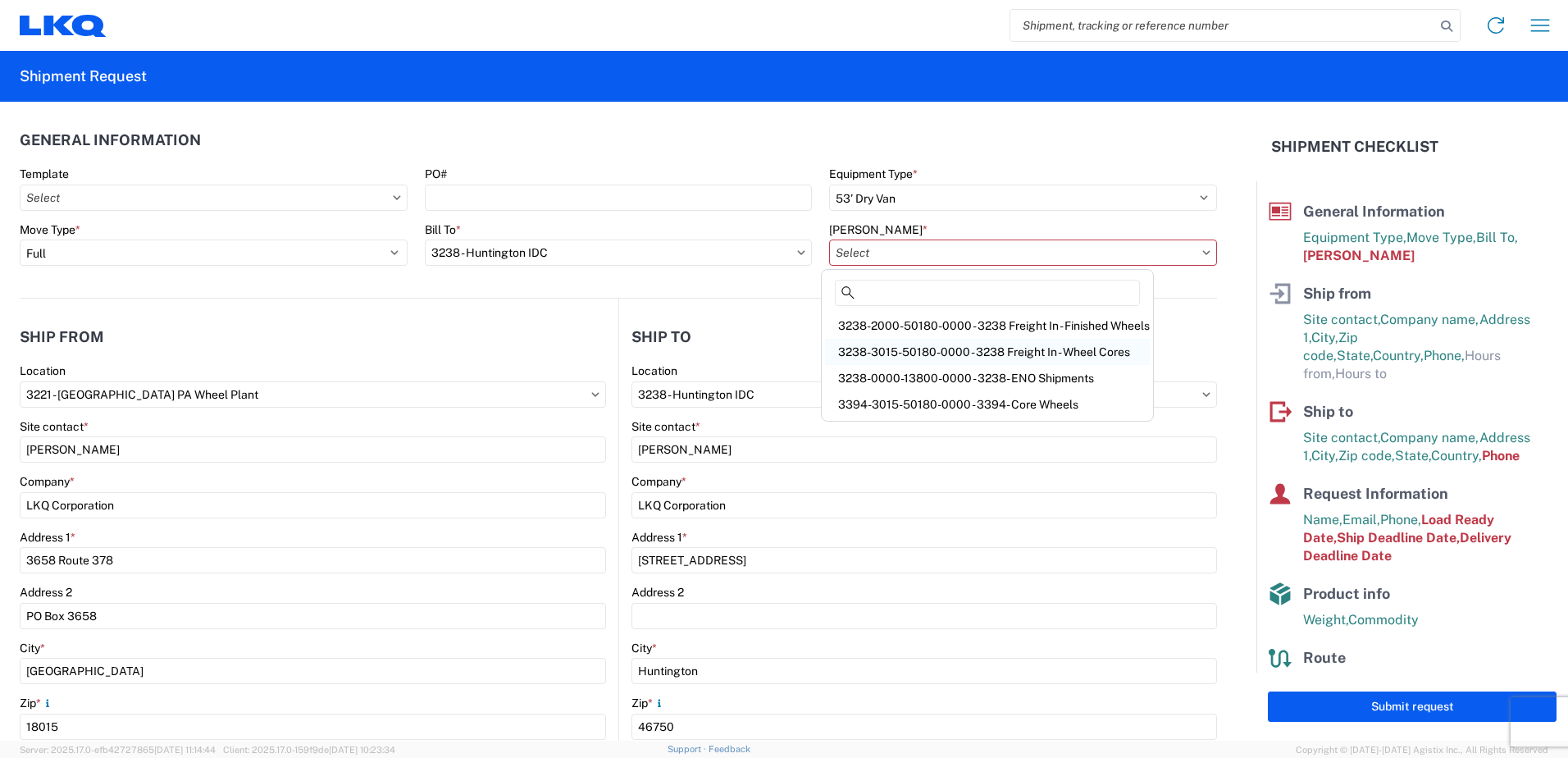
click at [976, 348] on div "3238-3015-50180-0000 - 3238 Freight In - Wheel Cores" at bounding box center [987, 352] width 325 height 27
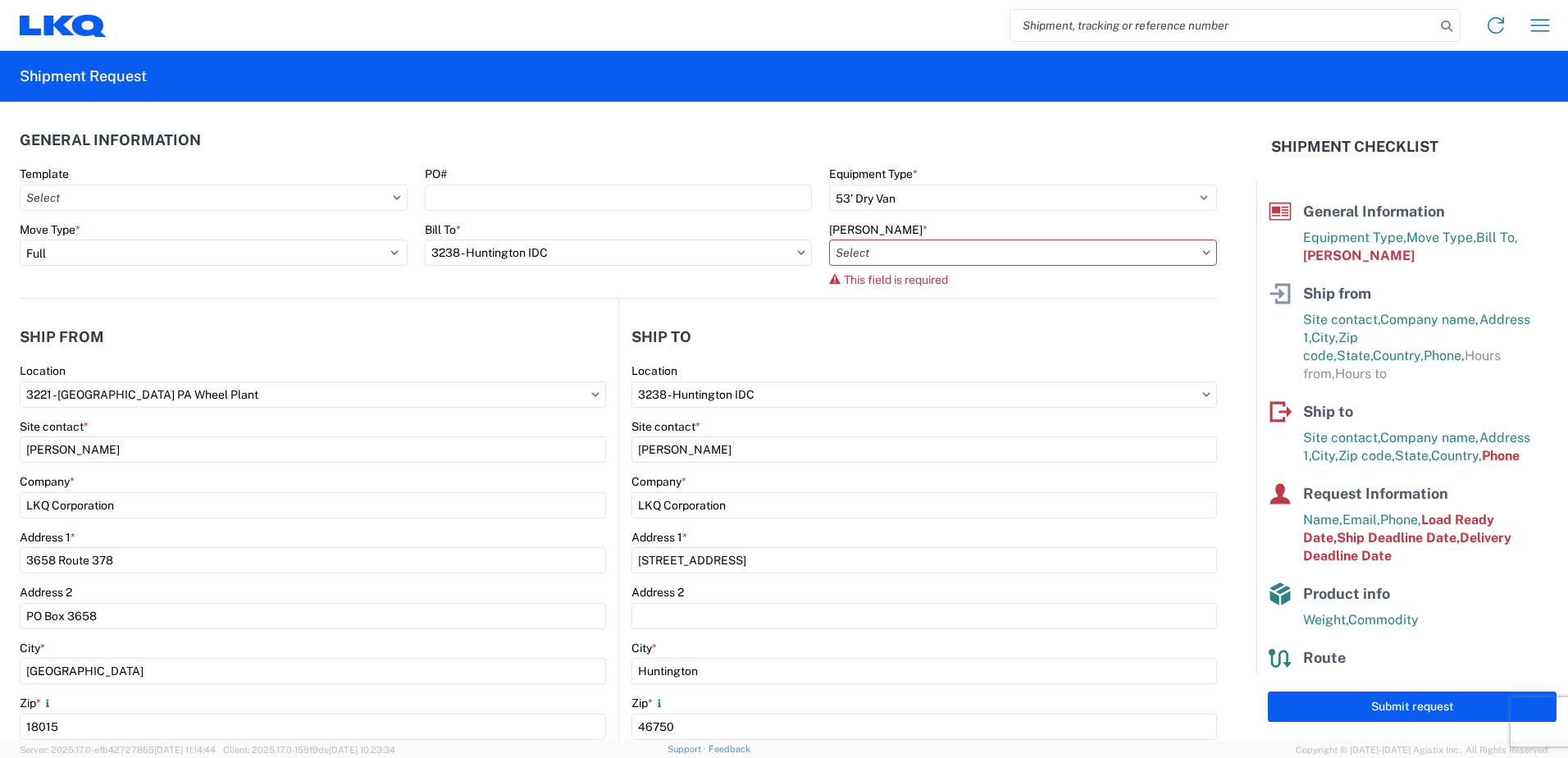
type input "3238-3015-50180-0000 - 3238 Freight In - Wheel Cores"
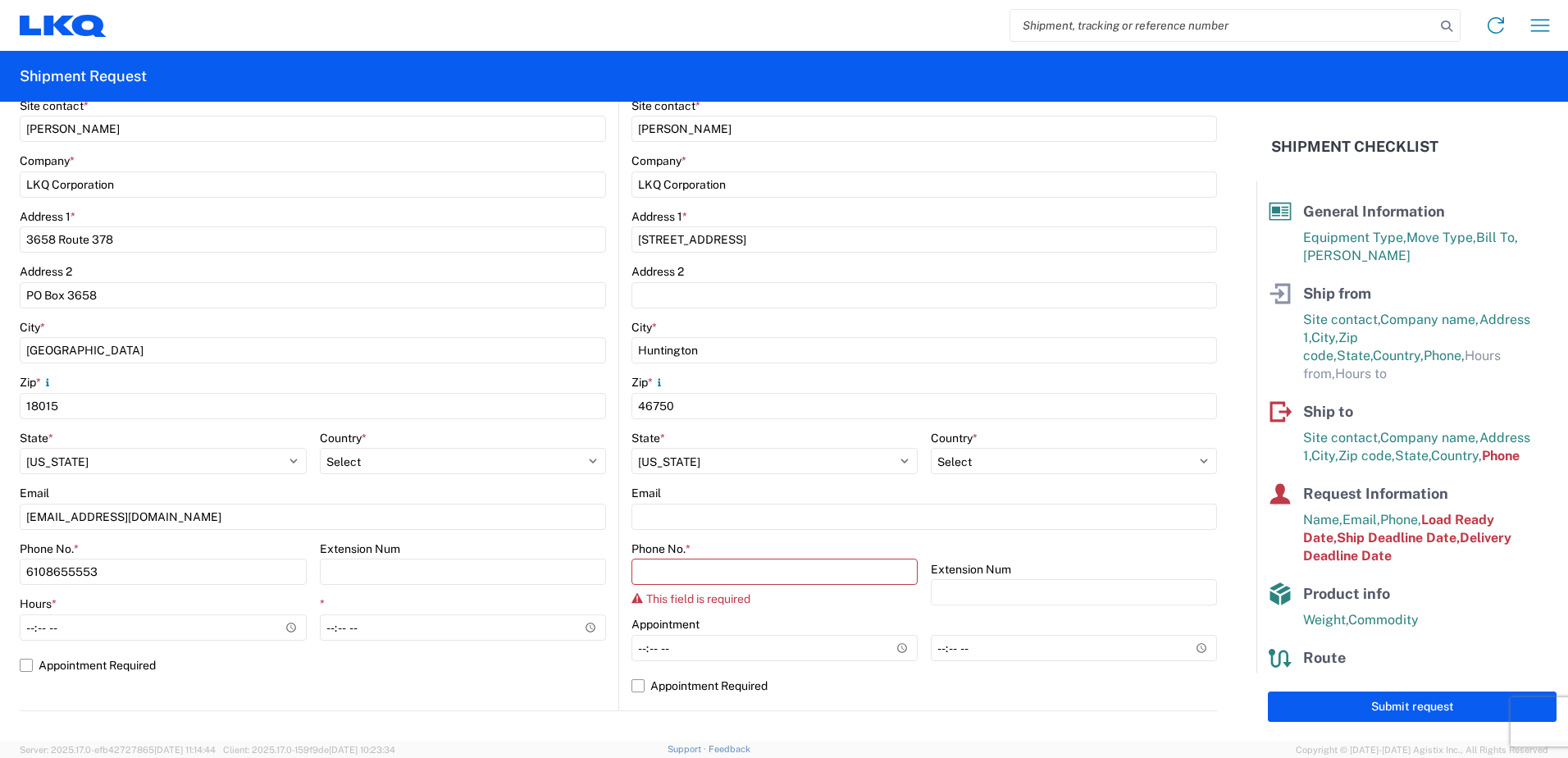
scroll to position [329, 0]
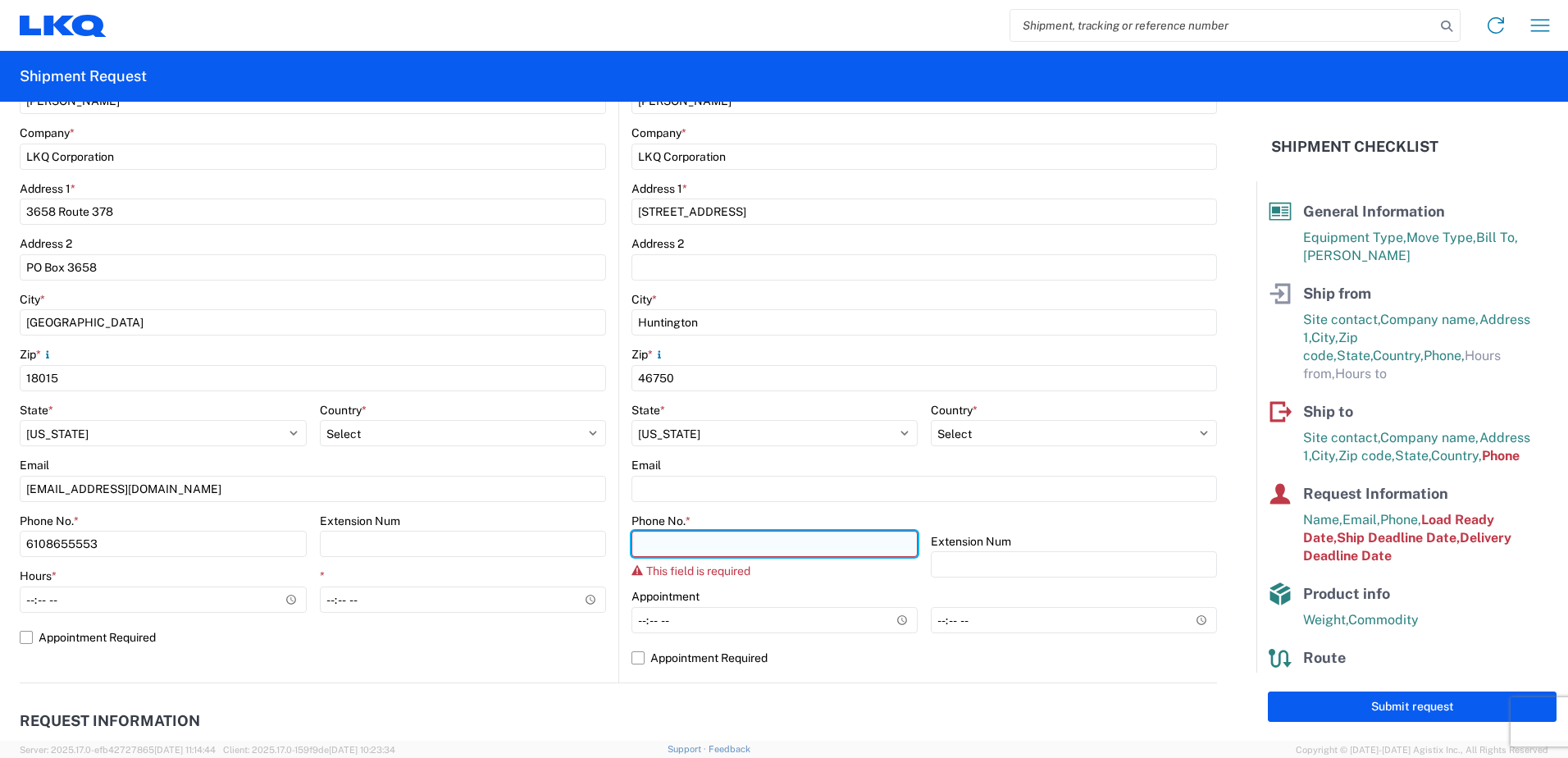
click at [652, 549] on input "Phone No. *" at bounding box center [774, 544] width 286 height 27
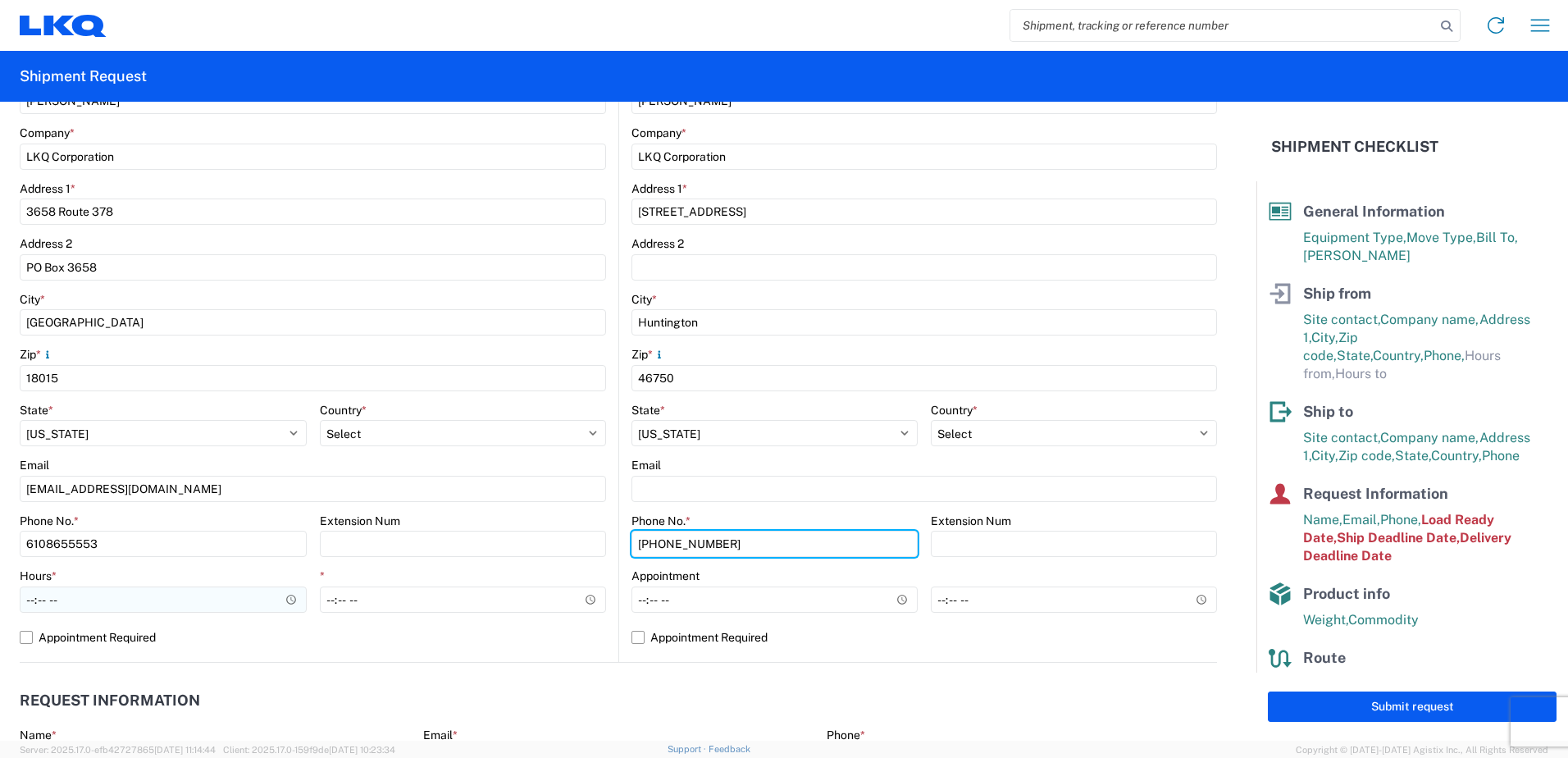
type input "260-366-0625"
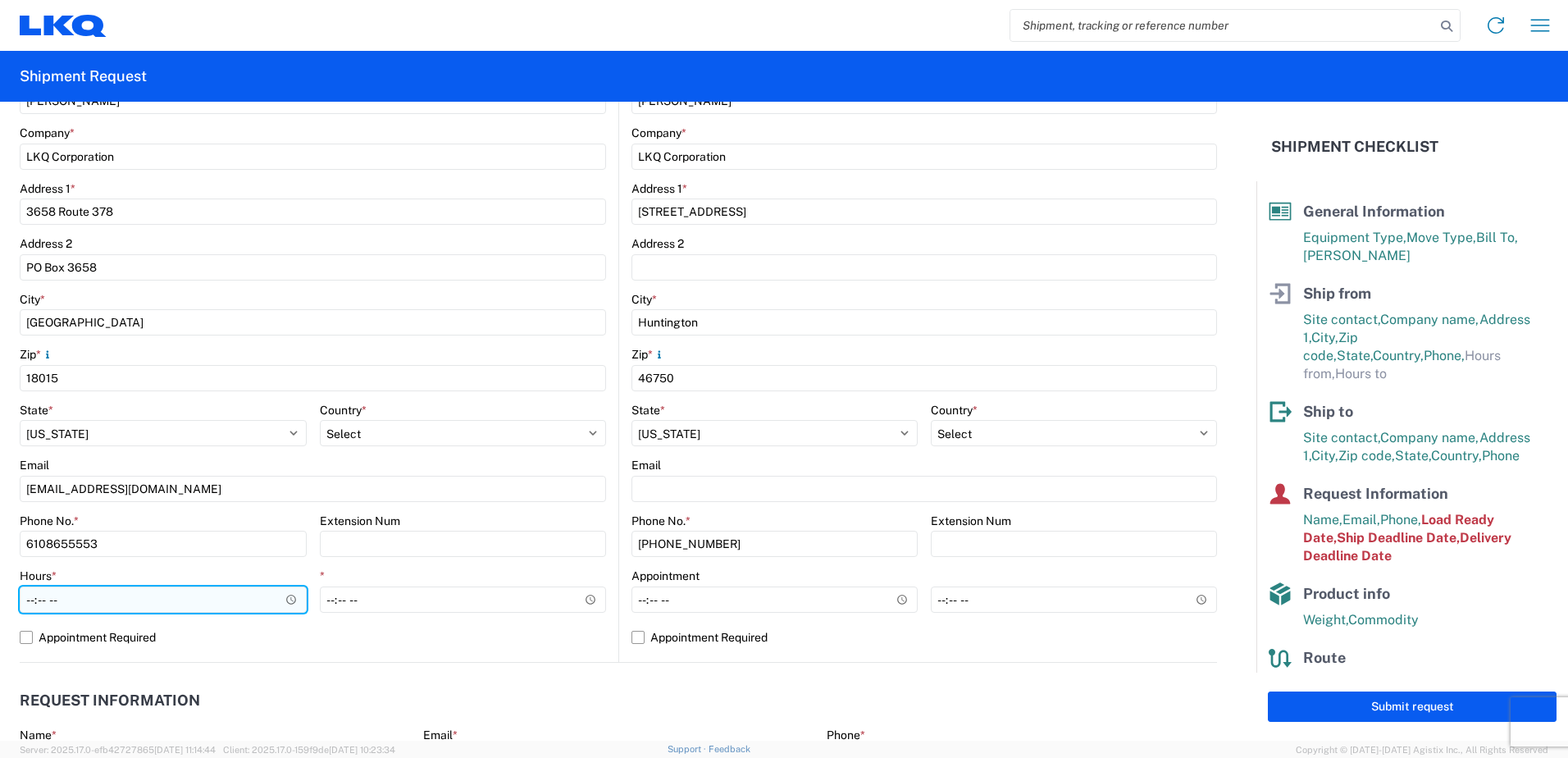
click at [109, 596] on input "Hours *" at bounding box center [162, 600] width 287 height 27
type input "09:00"
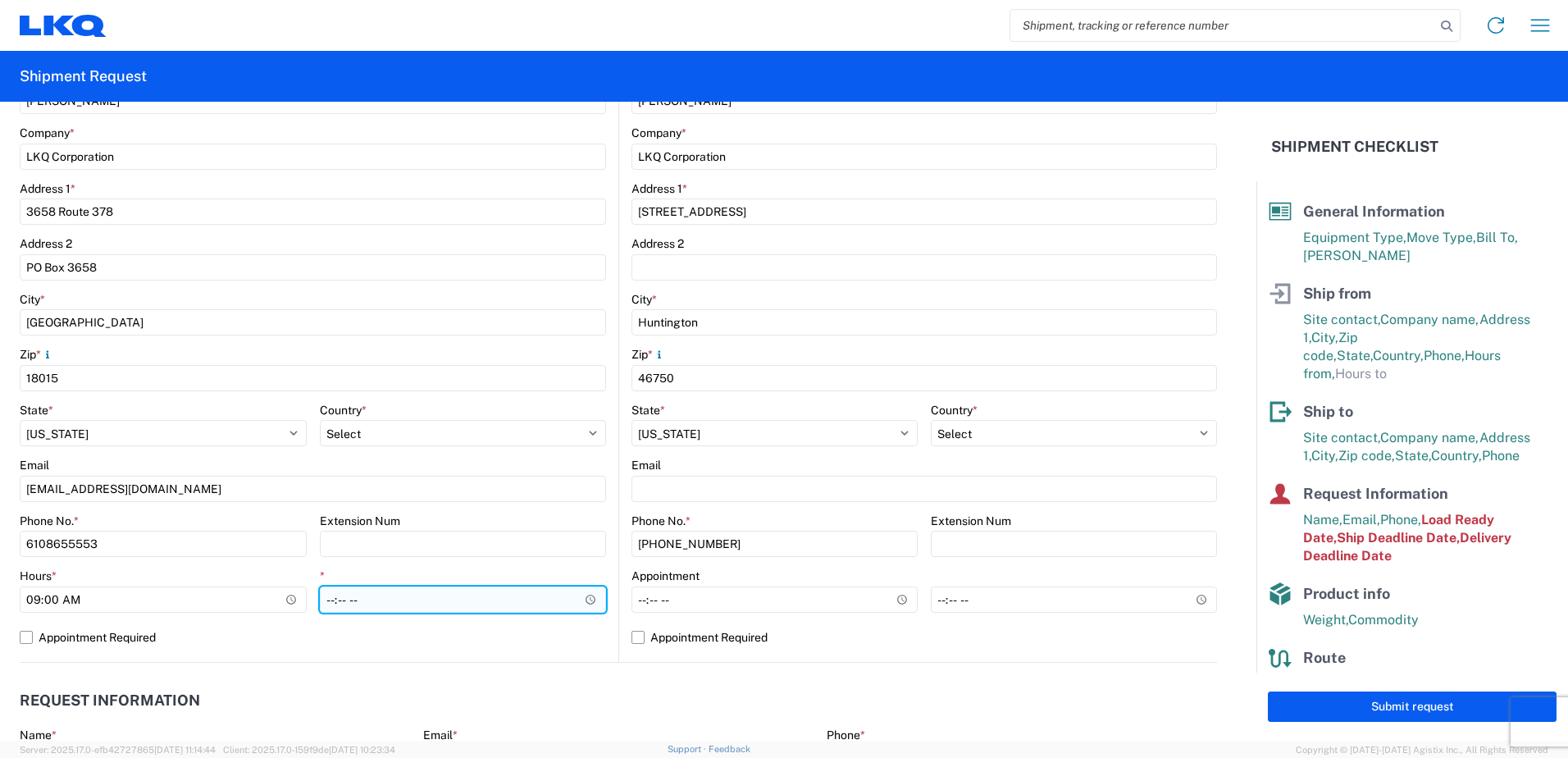
click at [390, 600] on input "*" at bounding box center [463, 600] width 287 height 27
type input "15:00"
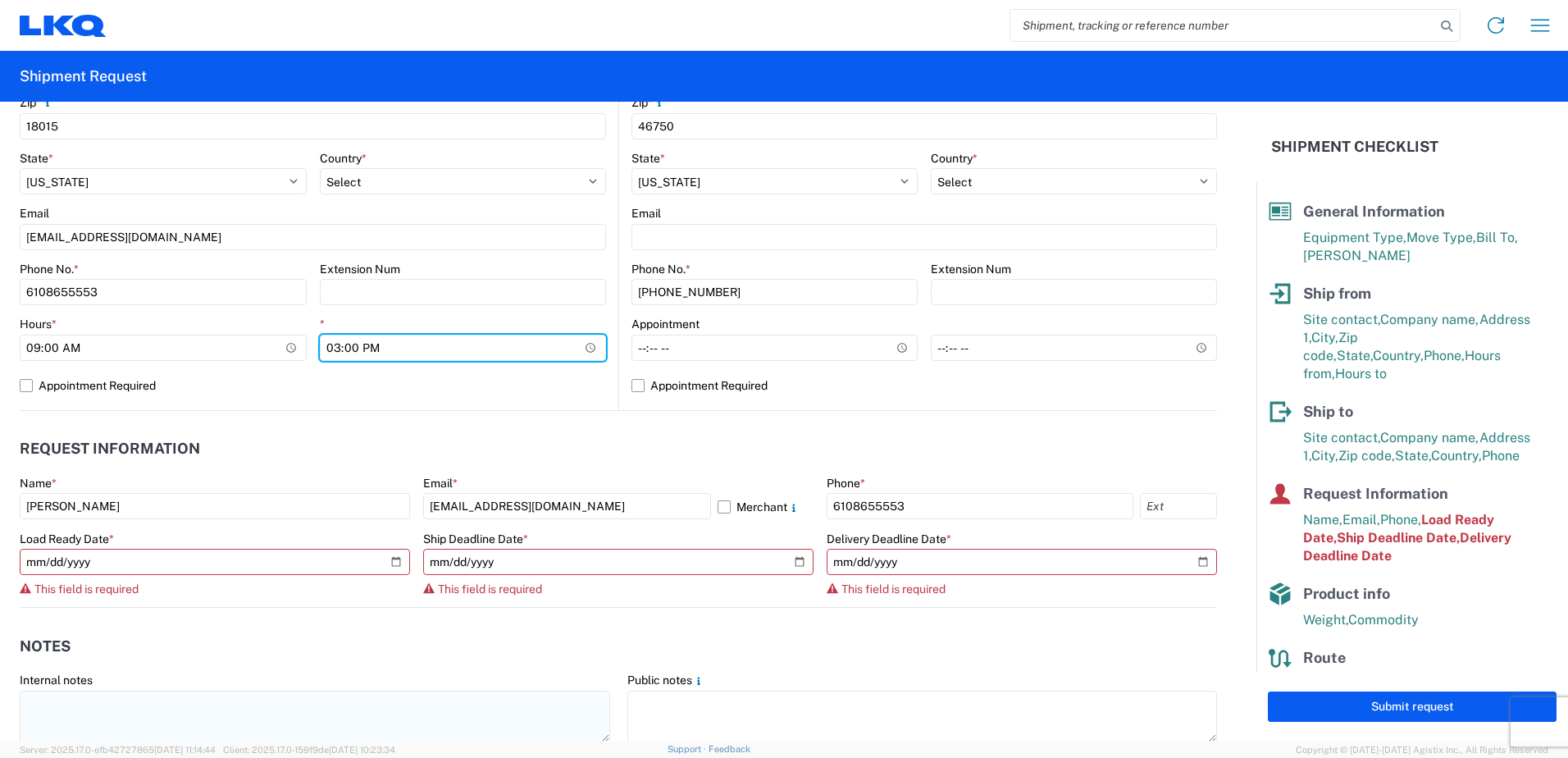
scroll to position [656, 0]
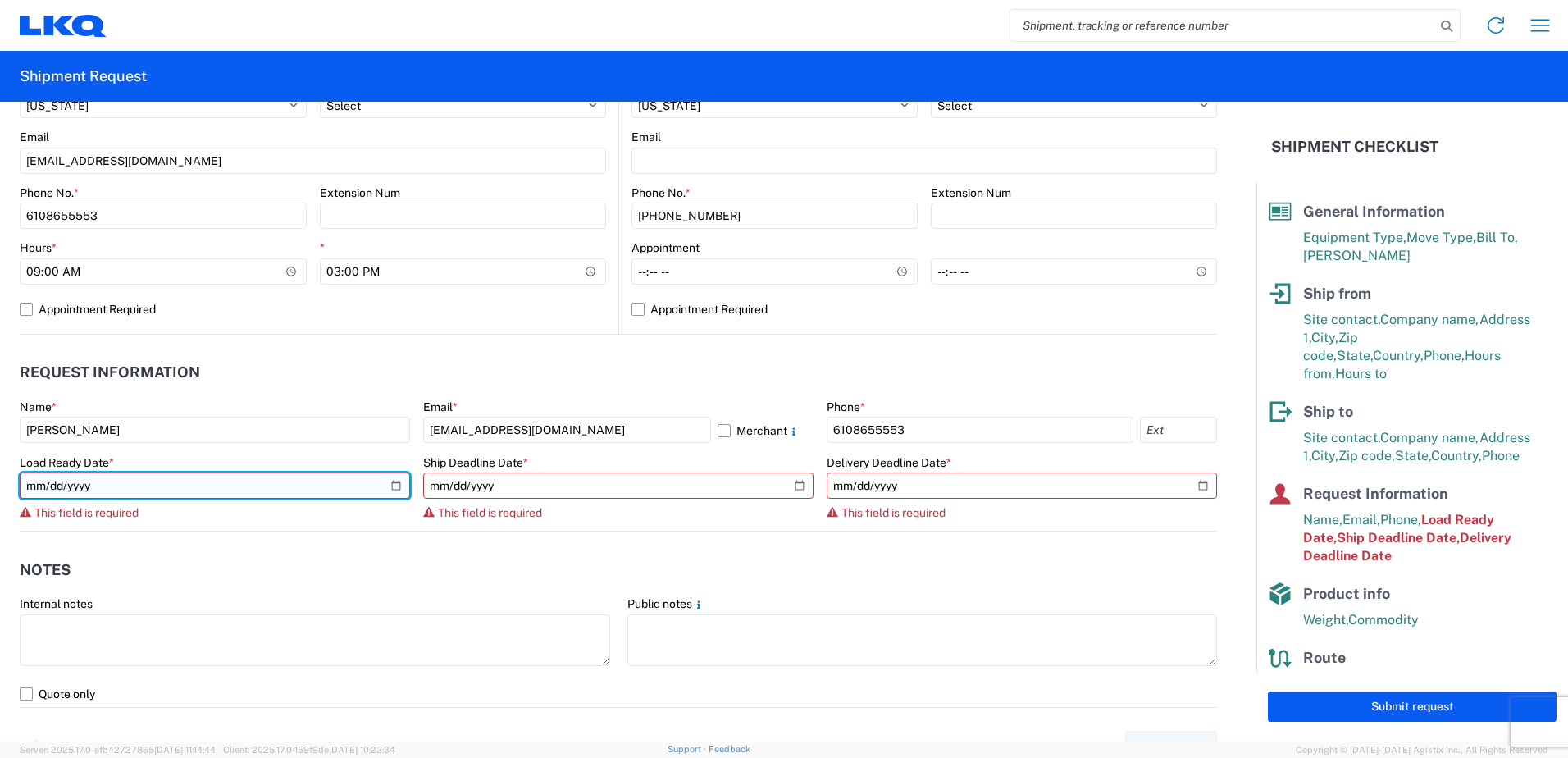
click at [272, 486] on input "date" at bounding box center [215, 486] width 390 height 27
click at [391, 484] on input "date" at bounding box center [215, 486] width 390 height 27
type input "2025-08-22"
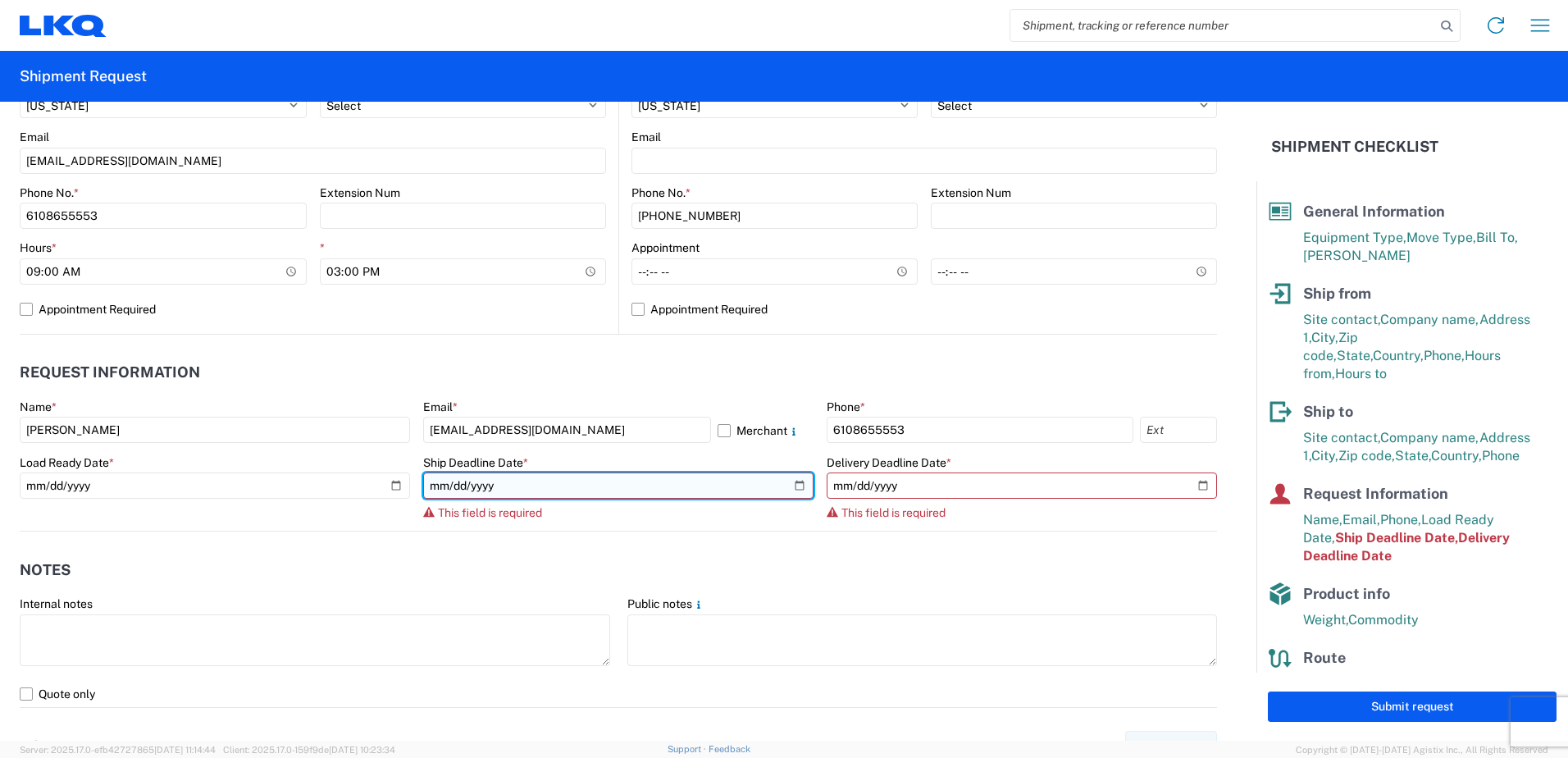
click at [792, 481] on input "date" at bounding box center [618, 486] width 390 height 27
type input "2025-08-28"
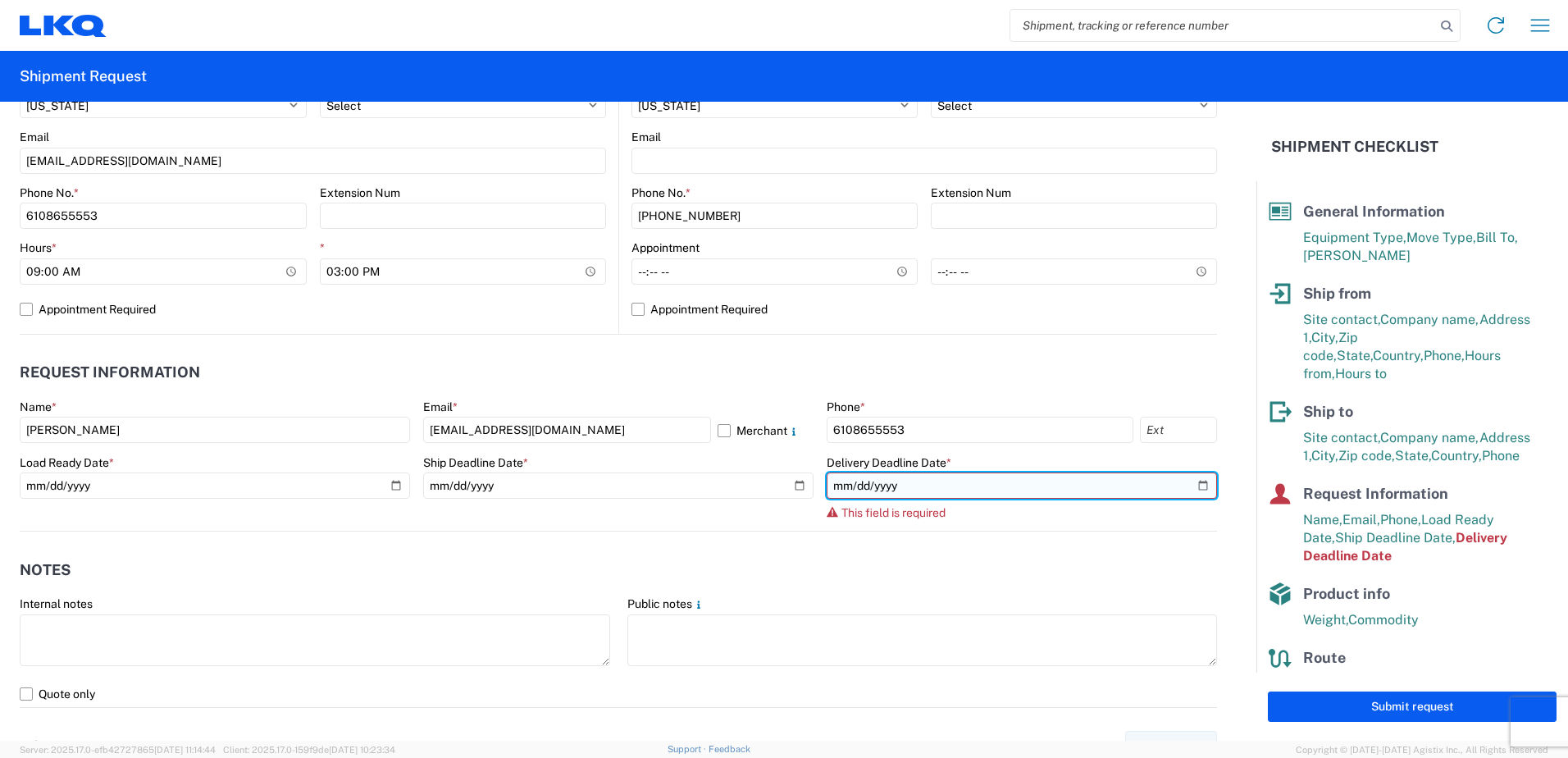
click at [1074, 491] on input "date" at bounding box center [1021, 486] width 390 height 27
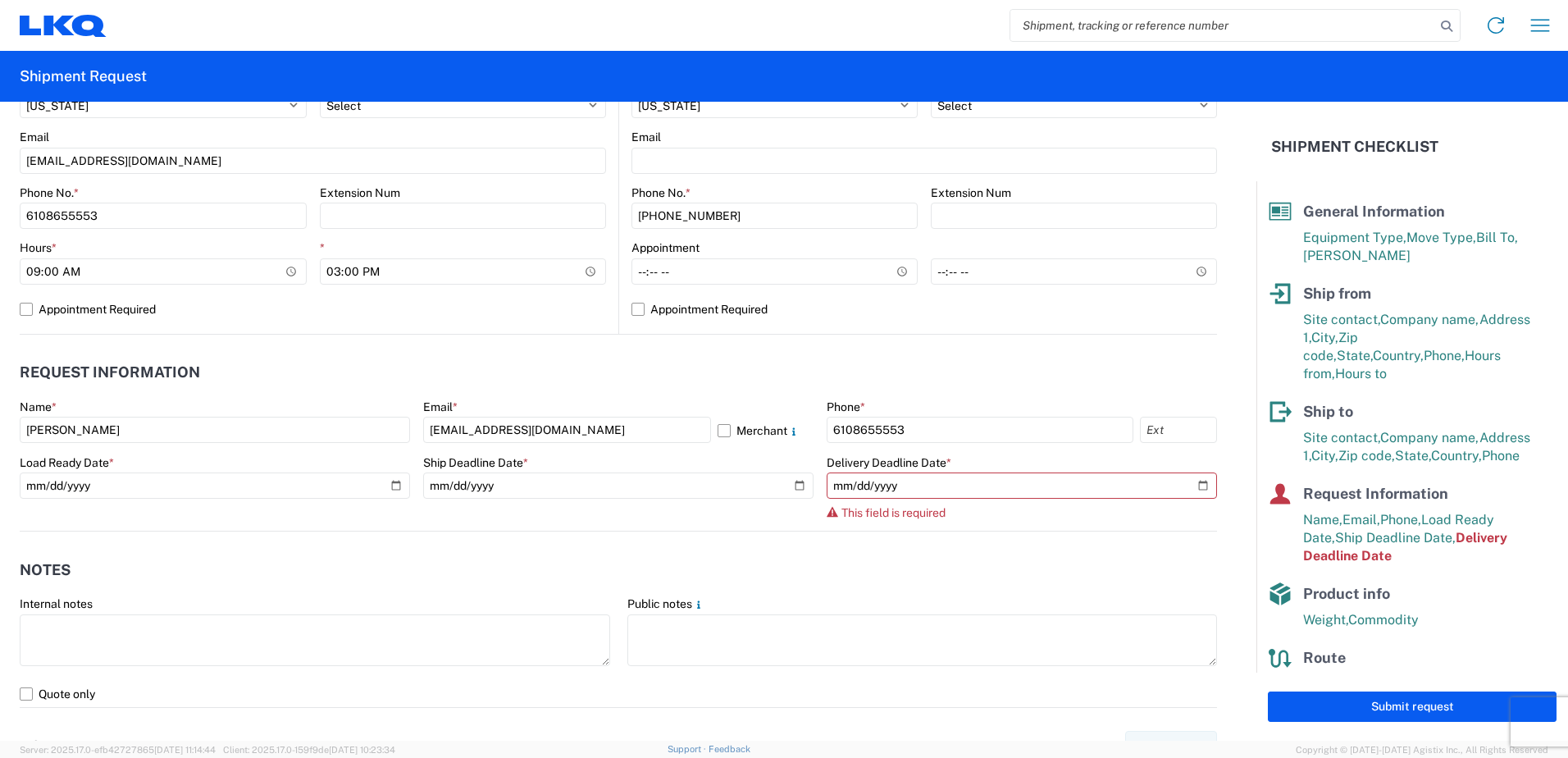
click at [743, 532] on agx-notes "Notes Internal notes Public notes Quote only" at bounding box center [618, 620] width 1197 height 177
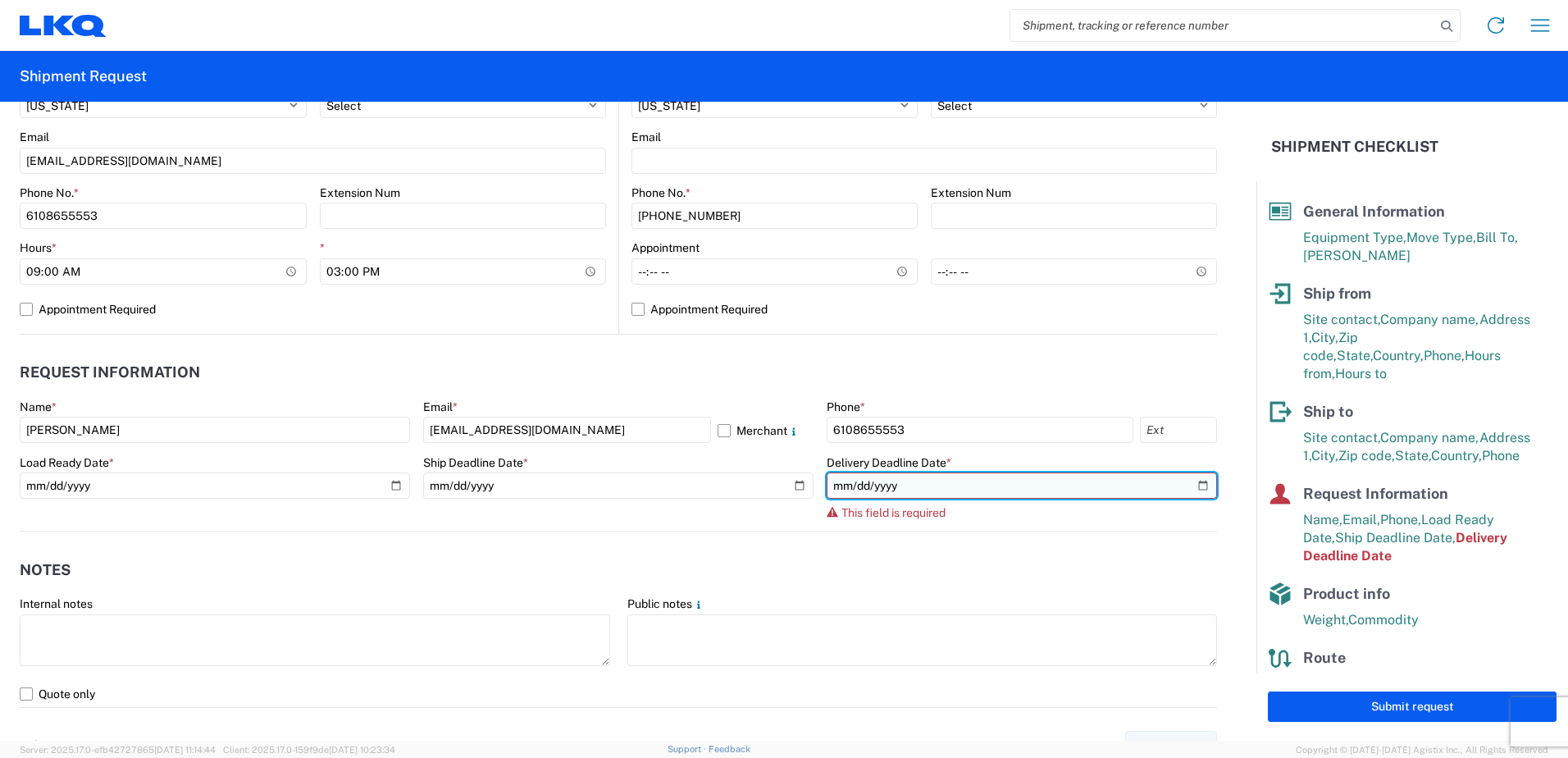
click at [1191, 480] on input "date" at bounding box center [1021, 486] width 390 height 27
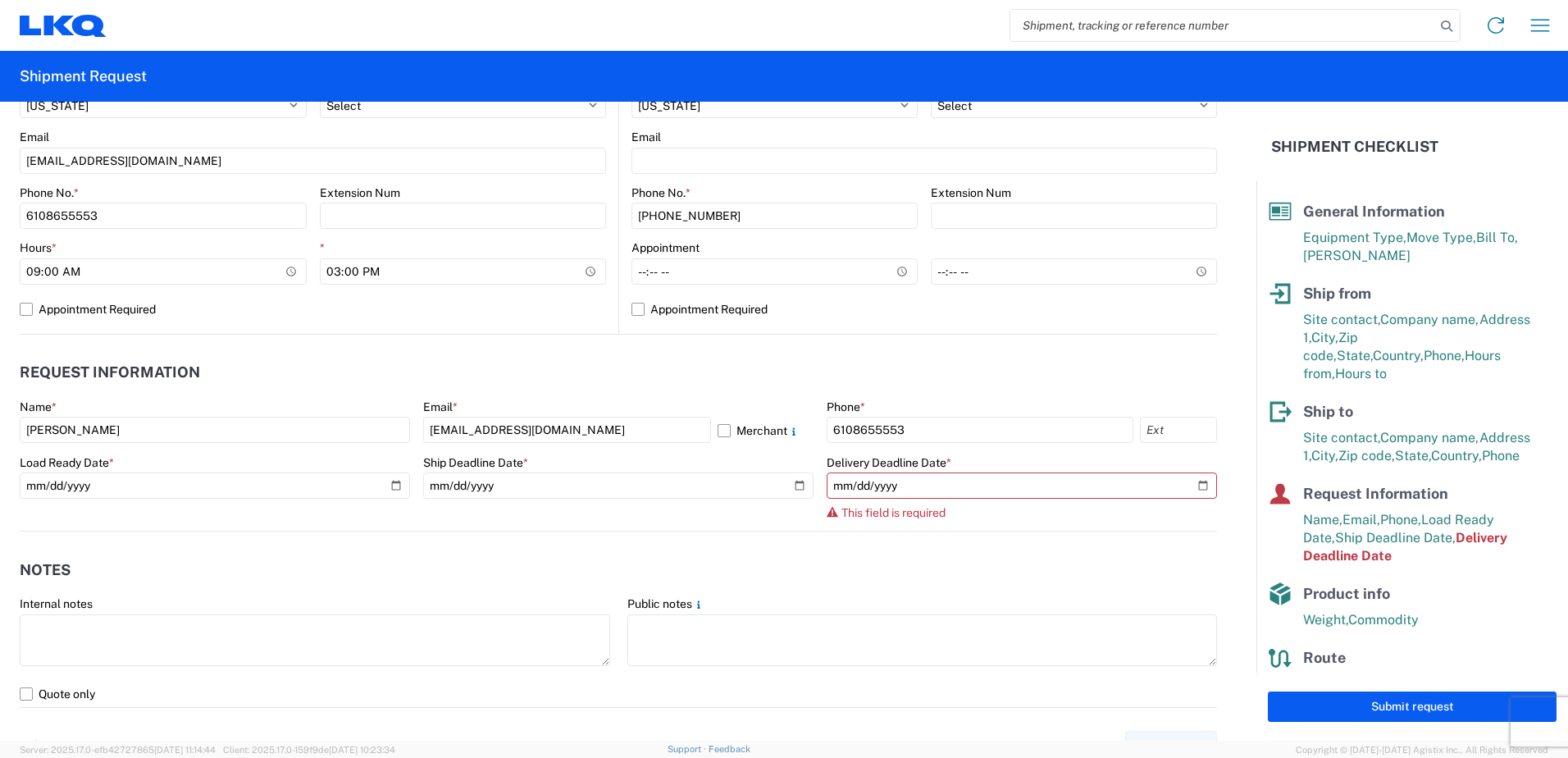
click at [750, 532] on agx-notes "Notes Internal notes Public notes Quote only" at bounding box center [618, 620] width 1197 height 177
click at [853, 365] on header "Request Information" at bounding box center [618, 373] width 1197 height 37
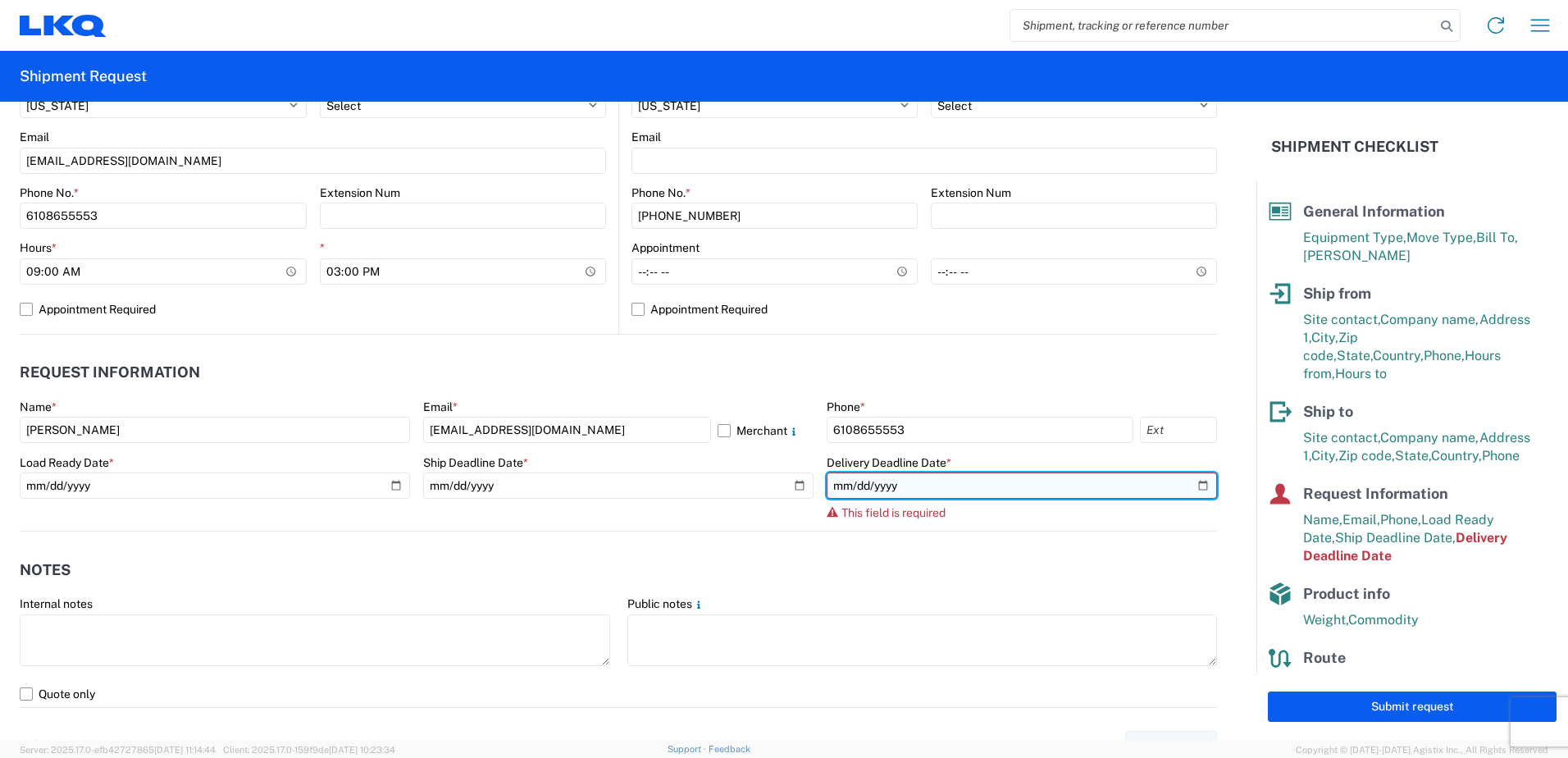
click at [1185, 481] on input "date" at bounding box center [1021, 486] width 390 height 27
type input "2025-08-28"
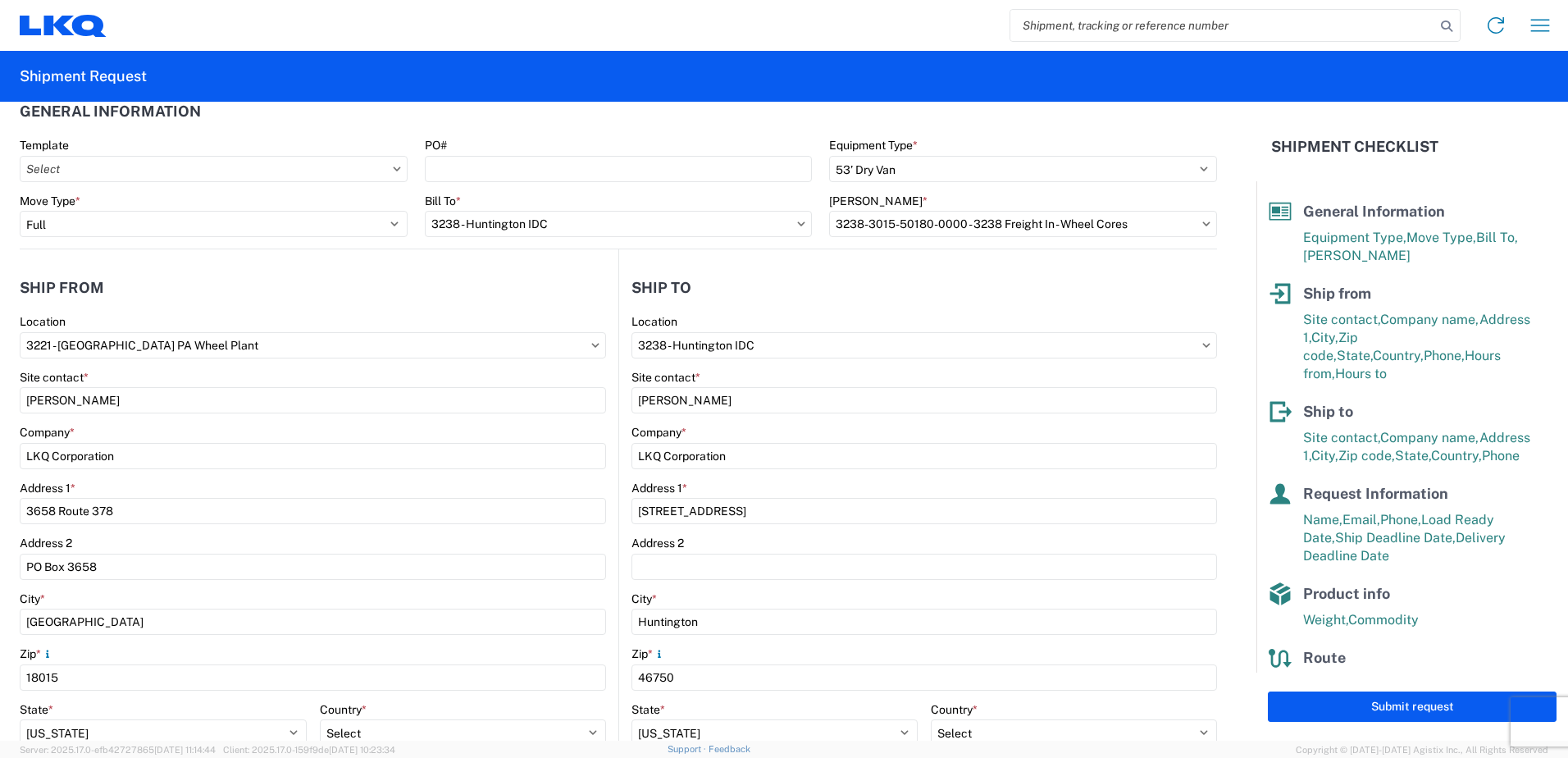
scroll to position [0, 0]
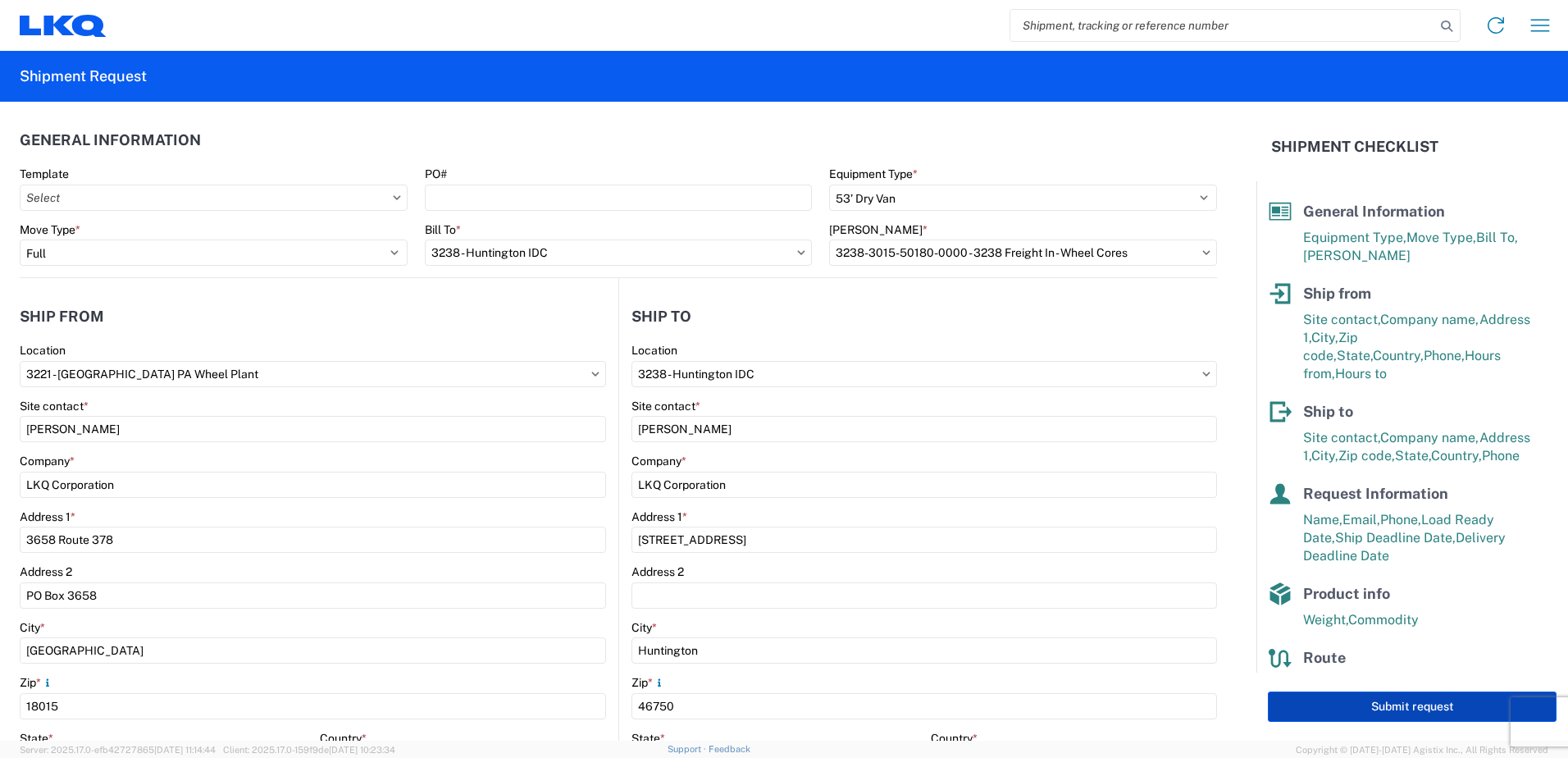
click at [1346, 701] on button "Submit request" at bounding box center [1412, 707] width 289 height 30
select select "US"
